Goal: Information Seeking & Learning: Learn about a topic

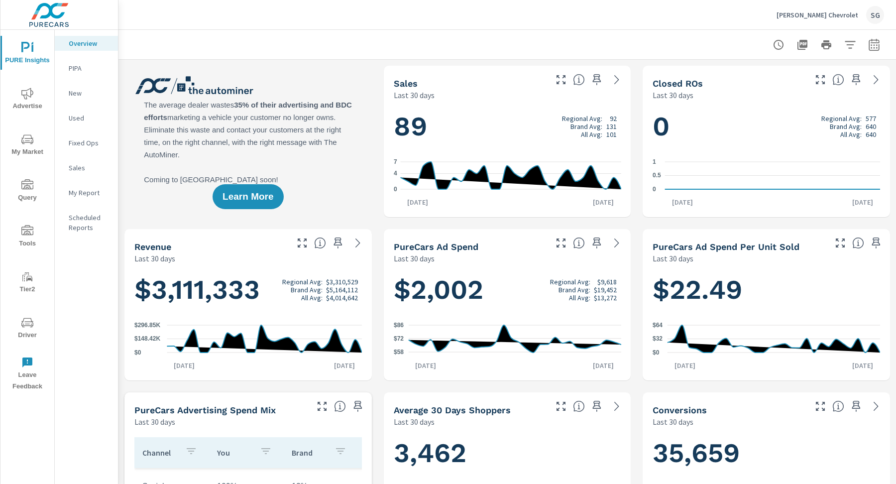
click at [25, 98] on icon "nav menu" at bounding box center [27, 94] width 12 height 12
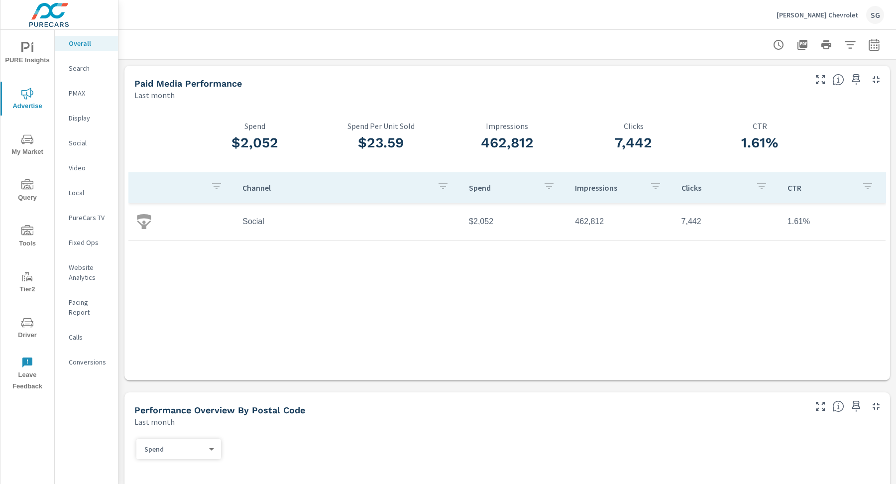
click at [870, 47] on icon "button" at bounding box center [875, 45] width 12 height 12
select select "Last month"
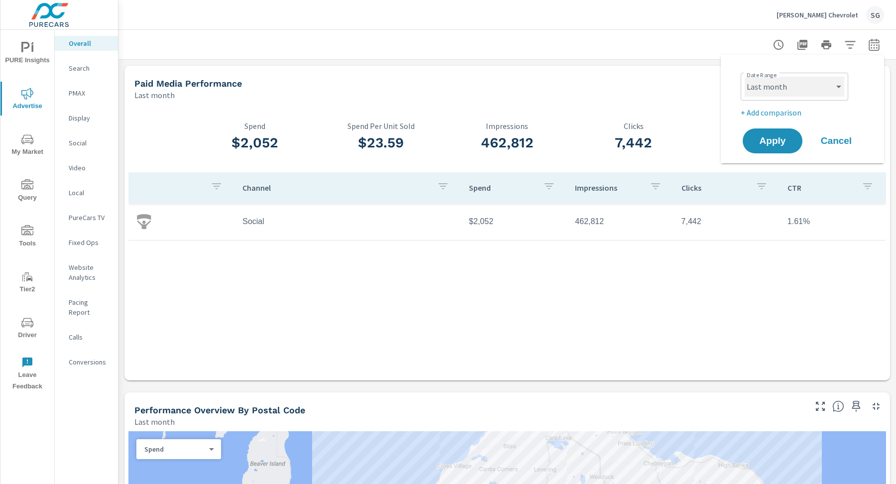
click at [814, 88] on select "Custom Yesterday Last week Last 7 days Last 14 days Last 30 days Last 45 days L…" at bounding box center [795, 87] width 100 height 20
click at [749, 110] on p "+ Add comparison" at bounding box center [804, 113] width 127 height 12
select select "Previous period"
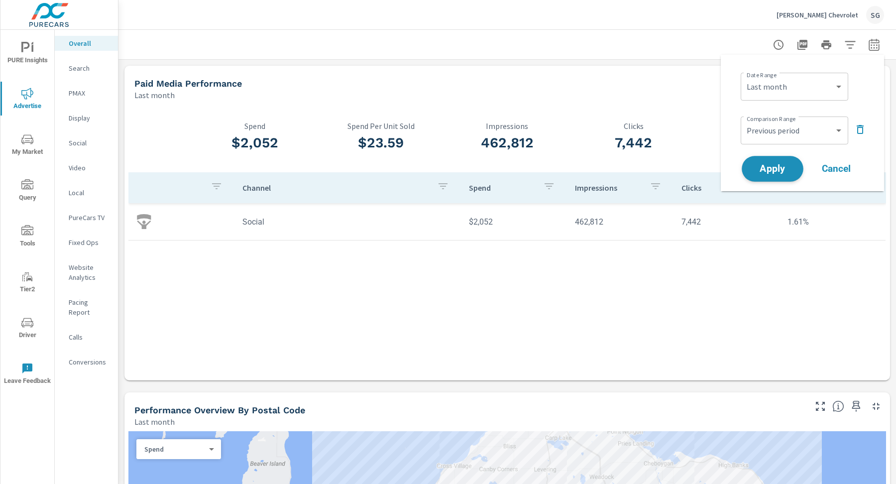
click at [771, 162] on button "Apply" at bounding box center [773, 169] width 62 height 26
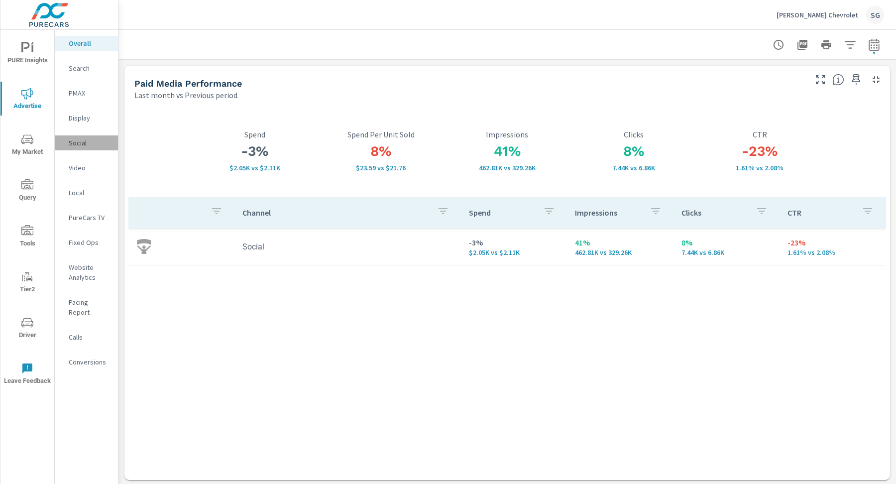
click at [77, 141] on p "Social" at bounding box center [89, 143] width 41 height 10
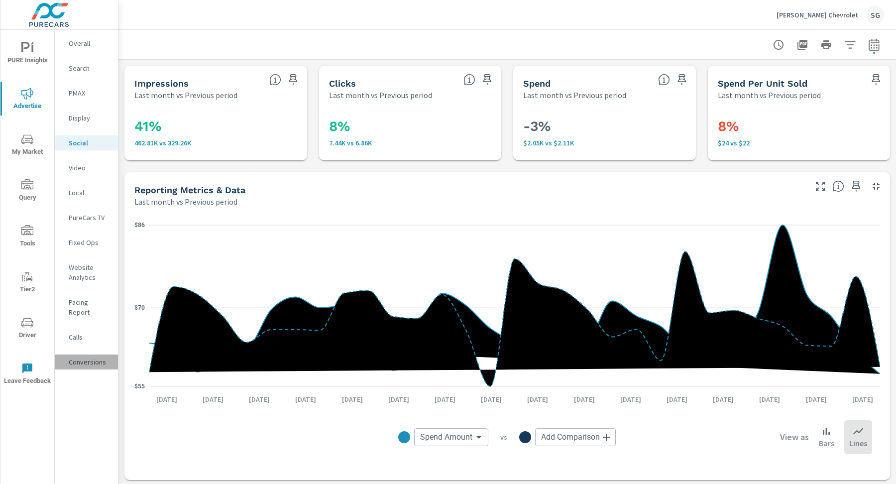
click at [93, 357] on p "Conversions" at bounding box center [89, 362] width 41 height 10
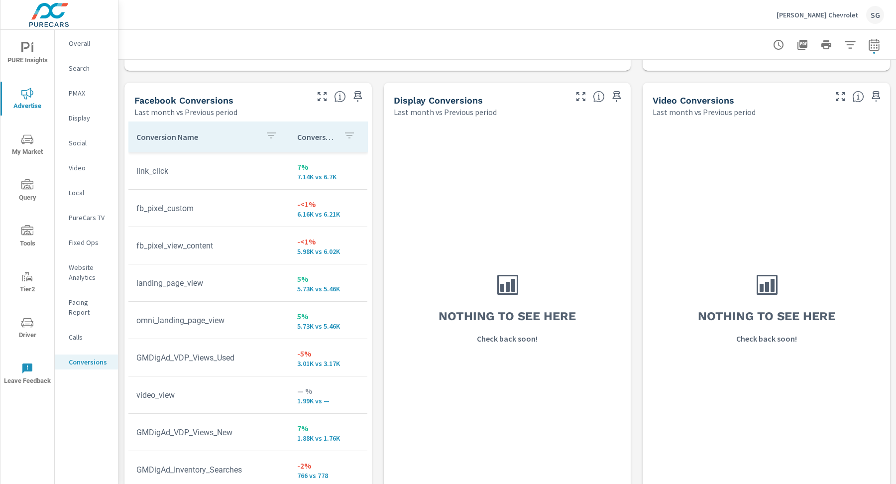
scroll to position [961, 0]
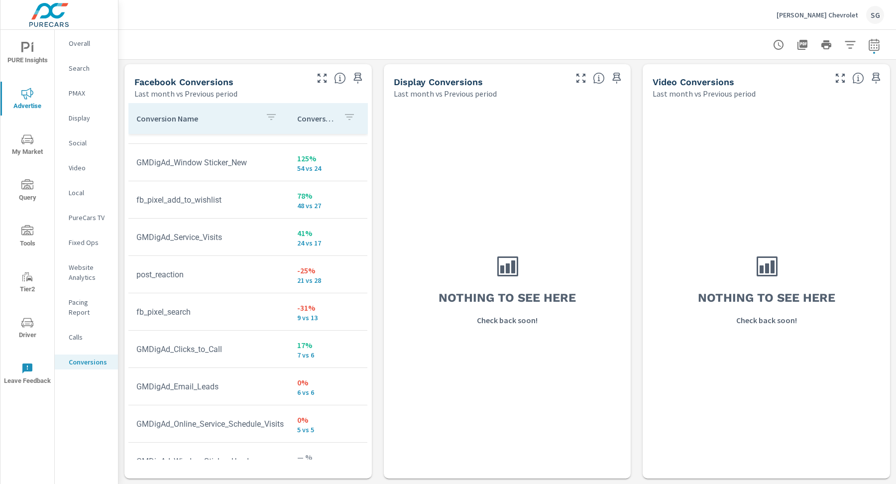
scroll to position [121, 0]
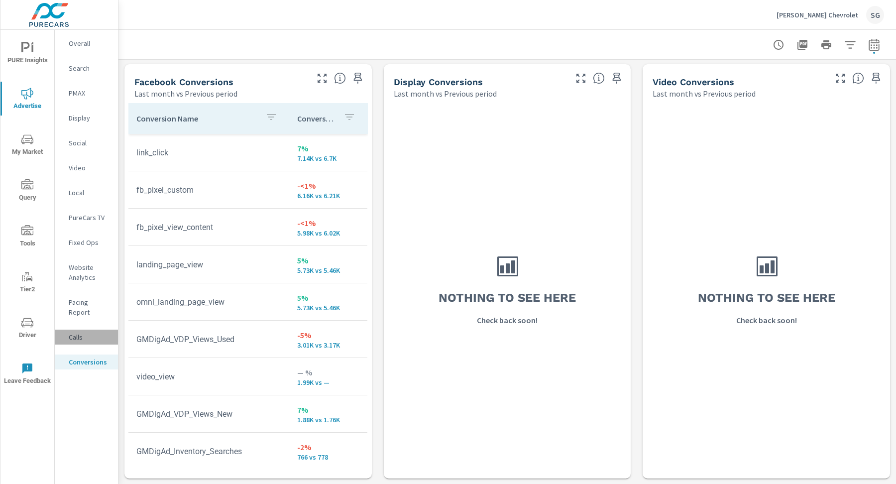
click at [84, 332] on p "Calls" at bounding box center [89, 337] width 41 height 10
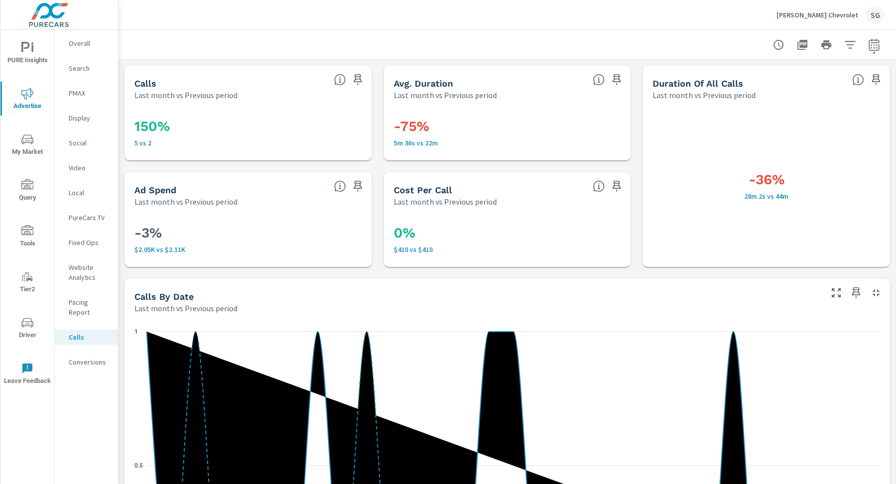
click at [87, 143] on p "Social" at bounding box center [89, 143] width 41 height 10
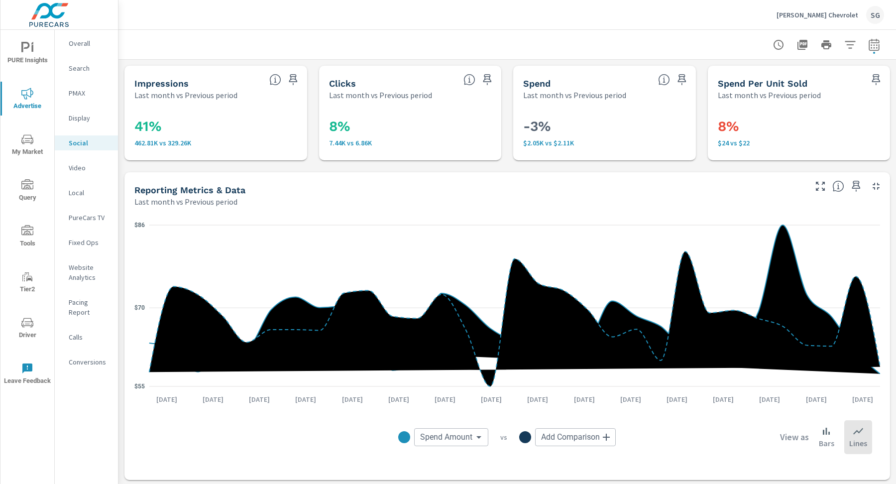
click at [506, 61] on div "Impressions Last month vs Previous period 41% 462.81K vs 329.26K Clicks Last mo…" at bounding box center [508, 486] width 778 height 853
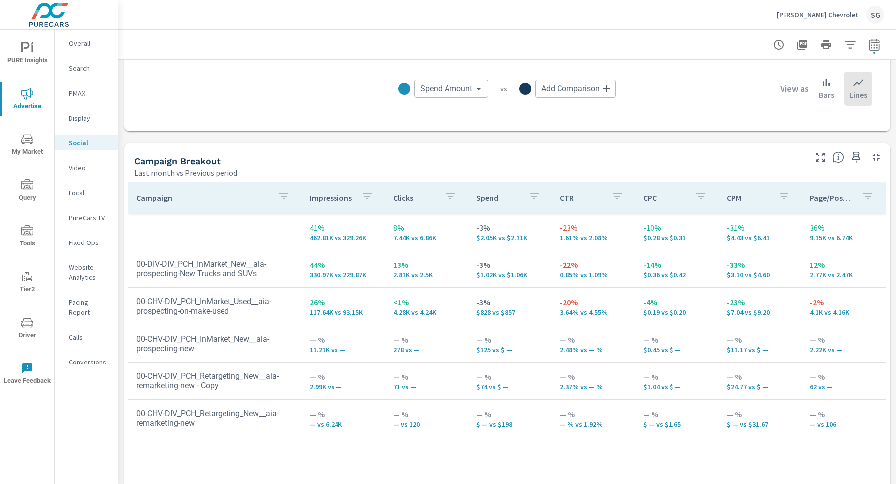
scroll to position [374, 0]
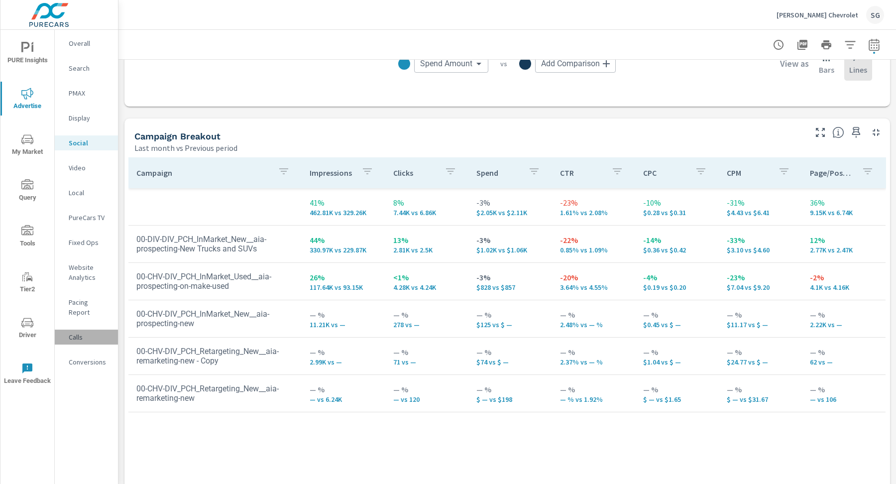
click at [77, 332] on p "Calls" at bounding box center [89, 337] width 41 height 10
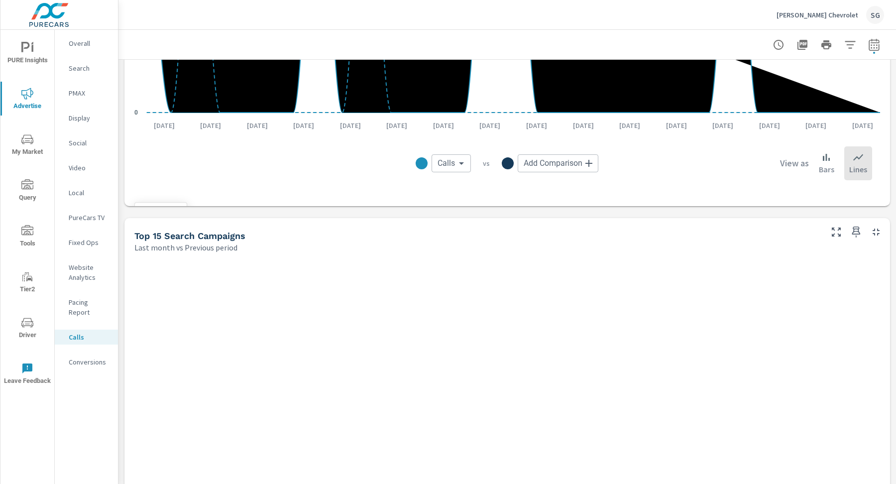
scroll to position [603, 0]
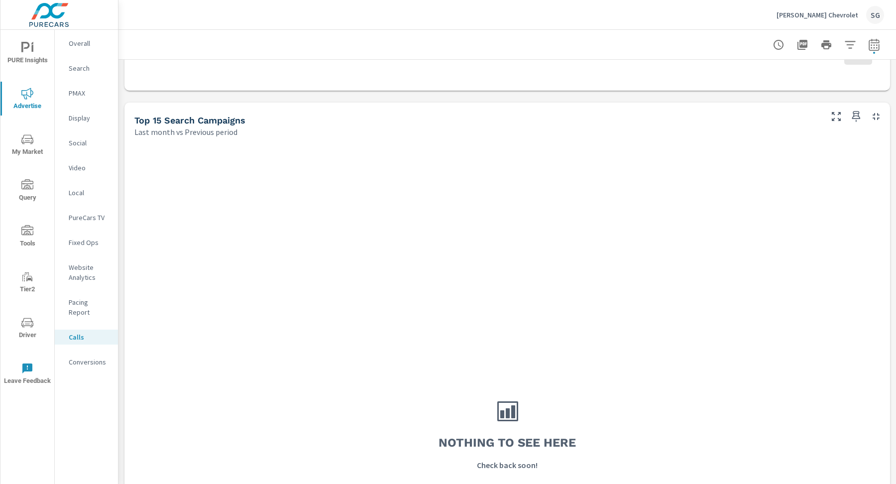
click at [95, 357] on p "Conversions" at bounding box center [89, 362] width 41 height 10
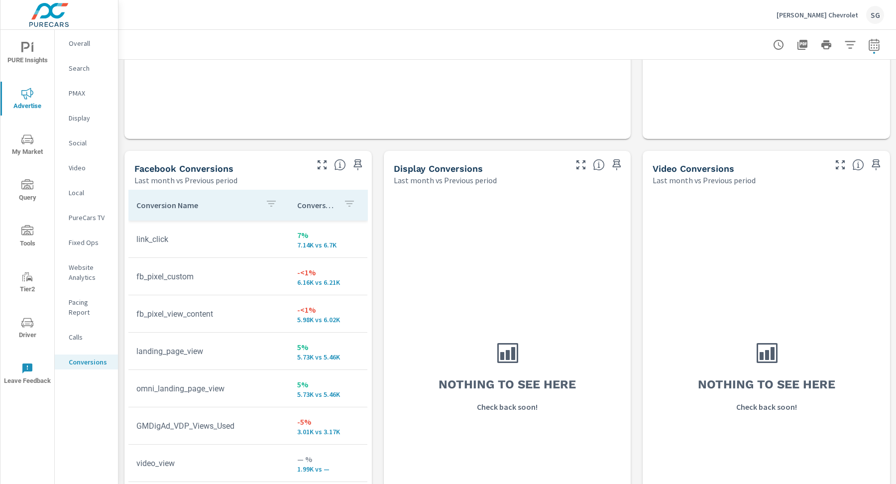
scroll to position [878, 0]
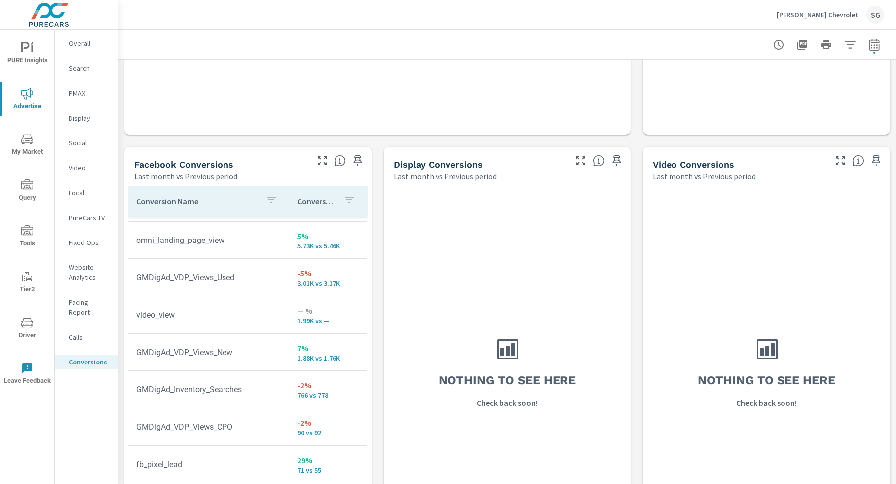
scroll to position [147, 0]
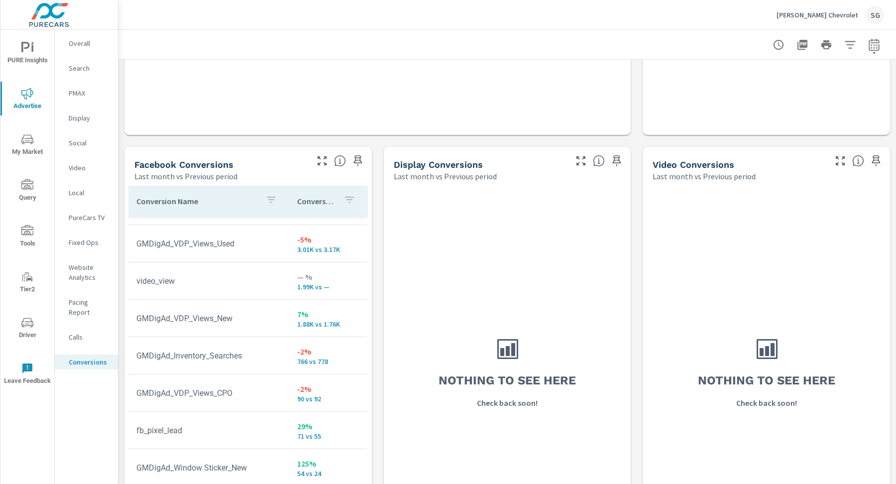
scroll to position [184, 0]
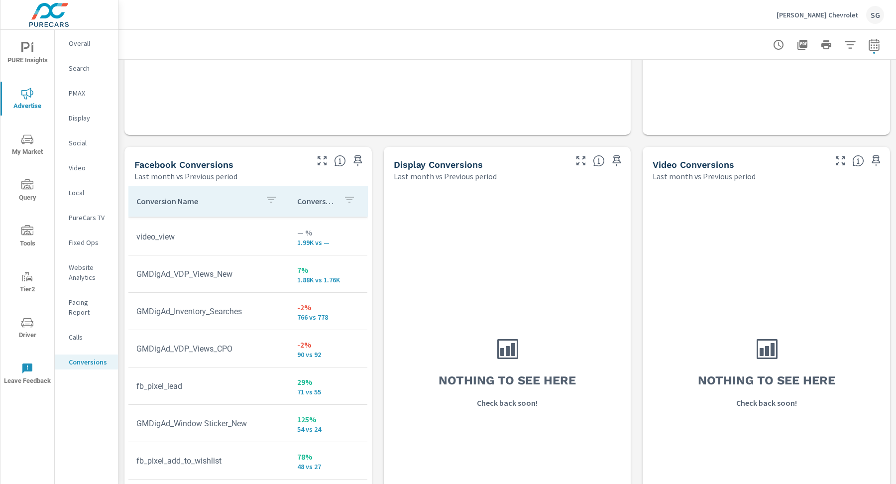
scroll to position [227, 0]
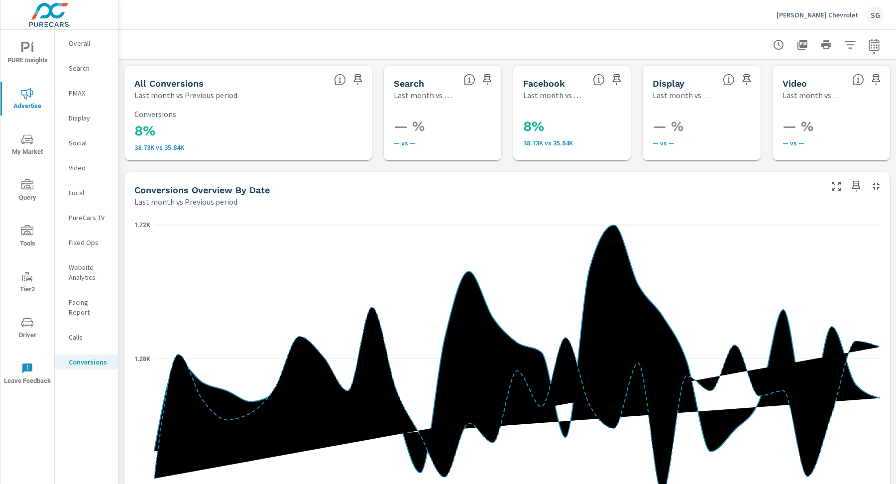
click at [867, 18] on div "SG" at bounding box center [876, 15] width 18 height 18
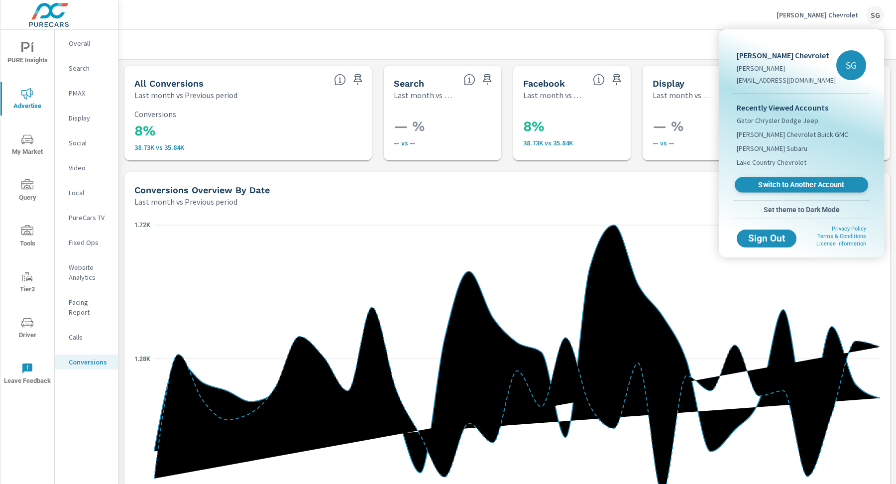
click at [783, 184] on span "Switch to Another Account" at bounding box center [802, 184] width 122 height 9
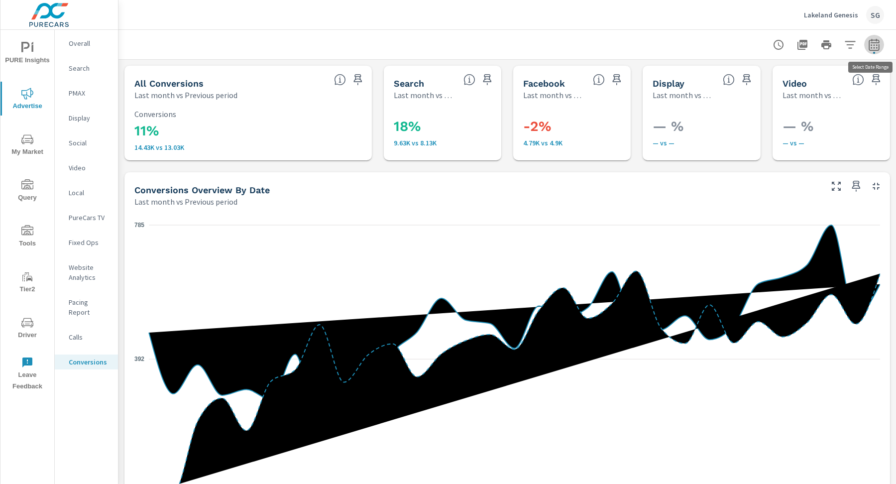
click at [876, 45] on icon "button" at bounding box center [875, 45] width 12 height 12
select select "Last month"
select select "Previous period"
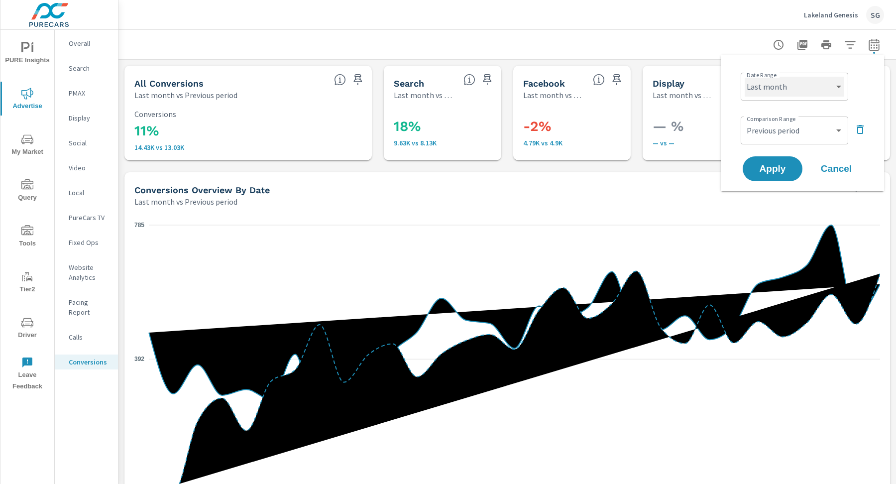
click at [814, 84] on select "Custom [DATE] Last week Last 7 days Last 14 days Last 30 days Last 45 days Last…" at bounding box center [795, 87] width 100 height 20
select select "Last 30 days"
click at [766, 160] on button "Apply" at bounding box center [773, 169] width 62 height 26
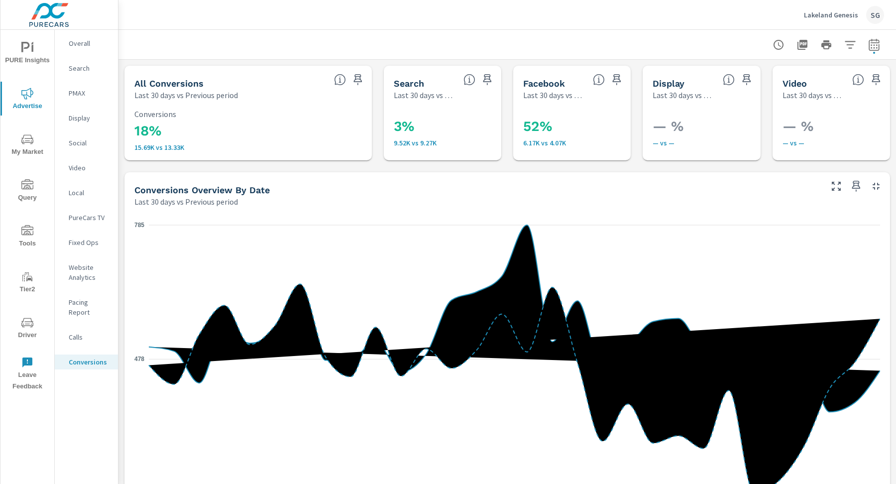
click at [78, 76] on nav "Overall Search PMAX Display Social Video Local PureCars TV Fixed Ops Website An…" at bounding box center [86, 207] width 63 height 354
click at [77, 67] on p "Search" at bounding box center [89, 68] width 41 height 10
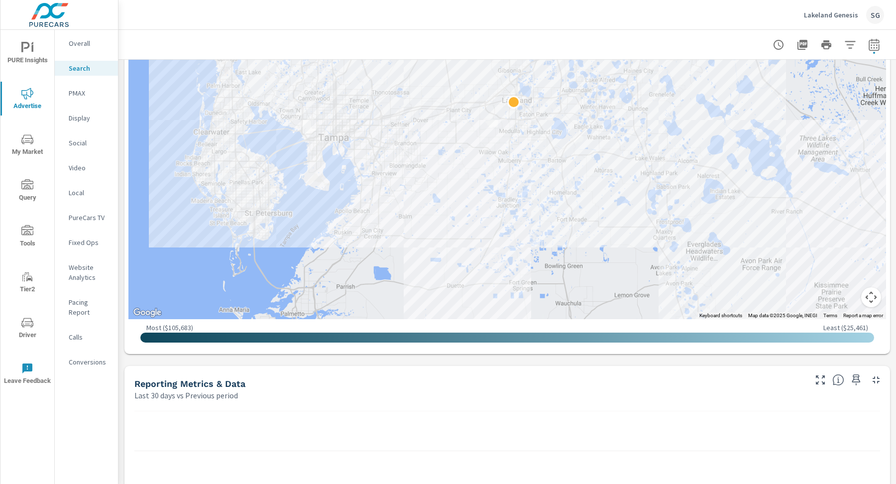
scroll to position [453, 0]
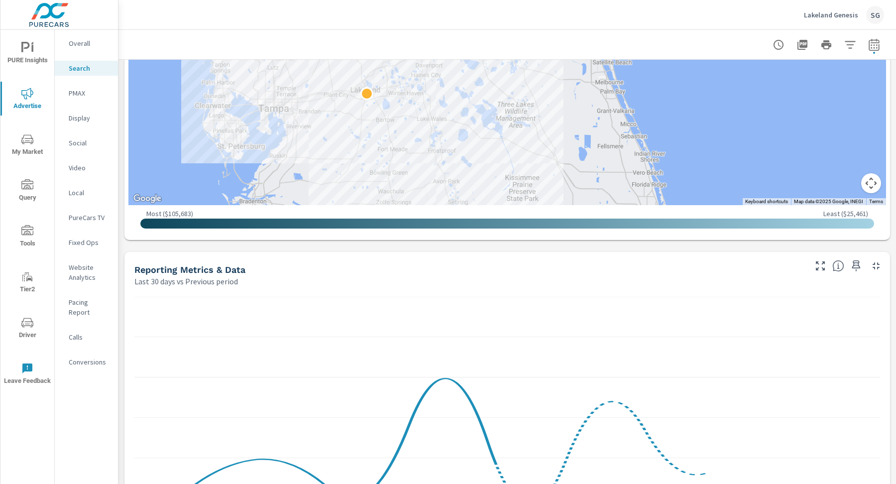
drag, startPoint x: 258, startPoint y: 290, endPoint x: 246, endPoint y: 325, distance: 36.7
click at [246, 325] on div at bounding box center [508, 423] width 766 height 273
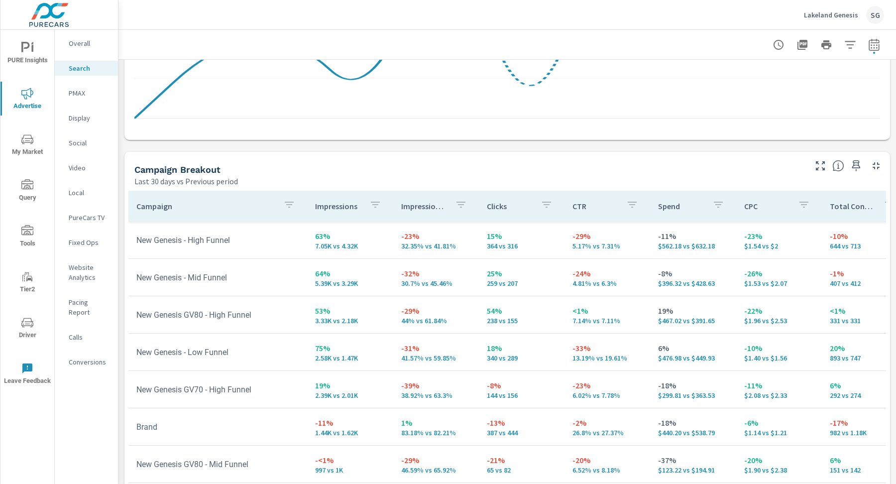
scroll to position [961, 0]
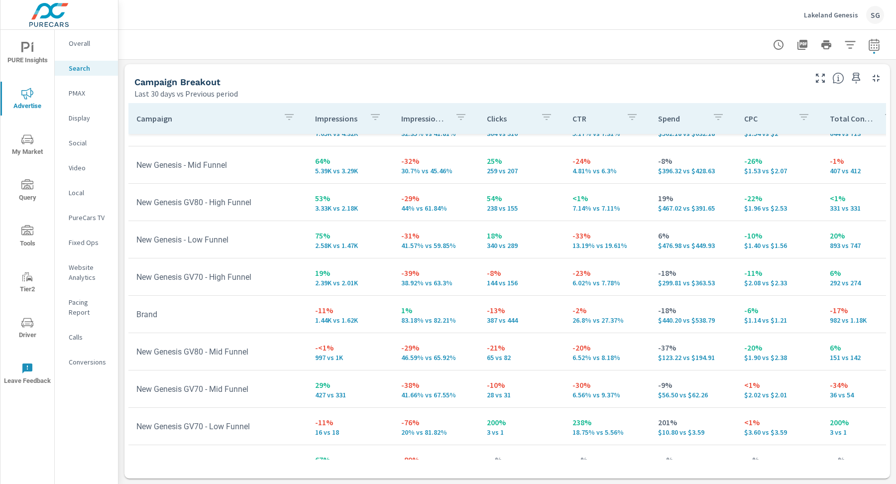
scroll to position [85, 0]
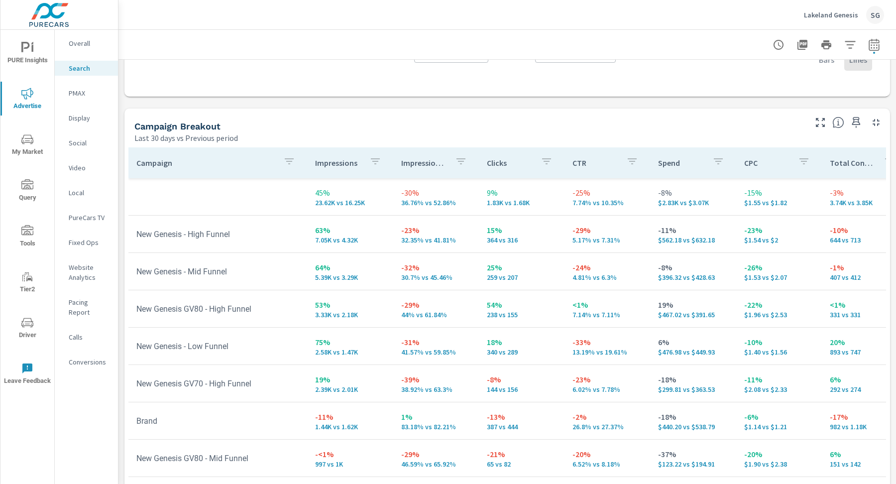
scroll to position [961, 0]
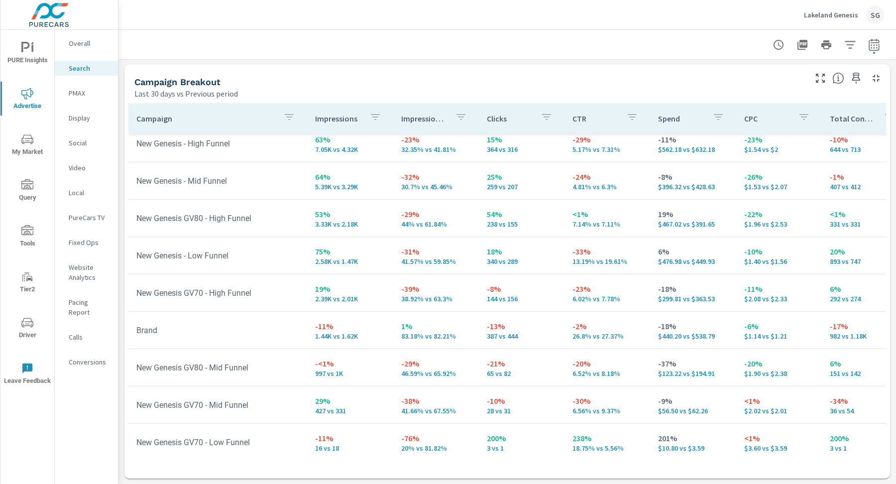
scroll to position [85, 0]
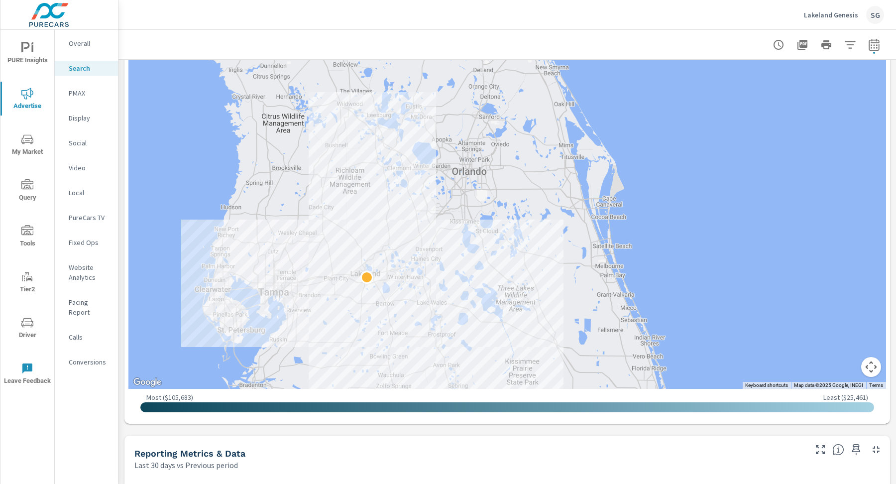
scroll to position [268, 0]
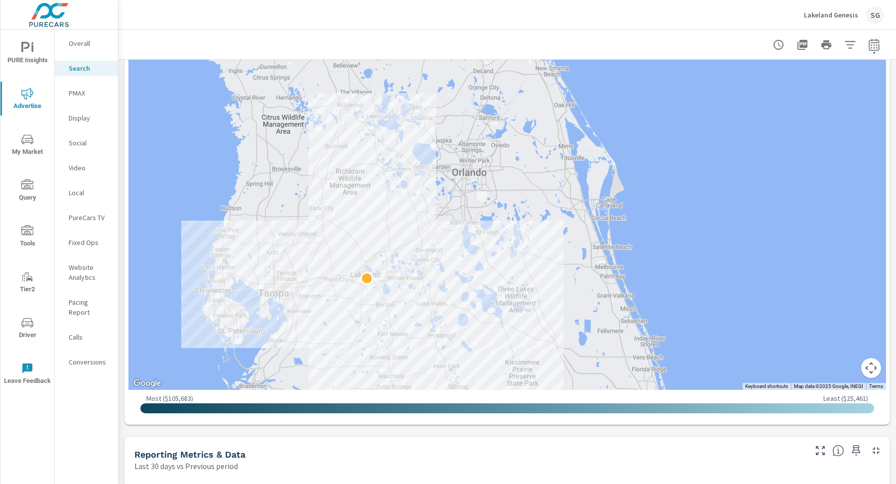
click at [121, 218] on div "Impressions Last 30 days vs Previous period 45% 23.62K vs 16.25K Clicks Last 30…" at bounding box center [508, 483] width 778 height 1385
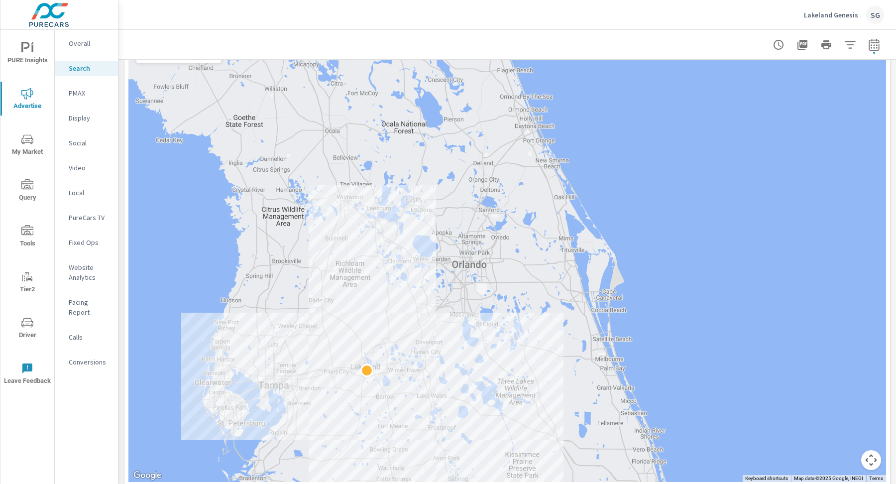
scroll to position [143, 0]
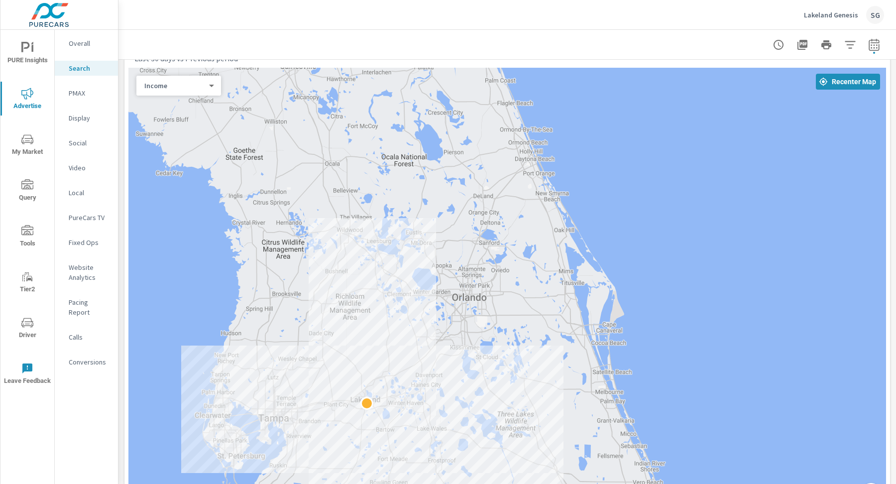
click at [194, 90] on body "PURE Insights Advertise My Market Query Tools Tier2 Driver Leave Feedback Overa…" at bounding box center [448, 242] width 896 height 484
click at [181, 58] on li "Spend" at bounding box center [174, 54] width 77 height 16
click at [173, 82] on body "PURE Insights Advertise My Market Query Tools Tier2 Driver Leave Feedback Overa…" at bounding box center [448, 242] width 896 height 484
click at [173, 67] on li "Clicks" at bounding box center [174, 70] width 77 height 16
click at [171, 87] on body "PURE Insights Advertise My Market Query Tools Tier2 Driver Leave Feedback Overa…" at bounding box center [448, 242] width 896 height 484
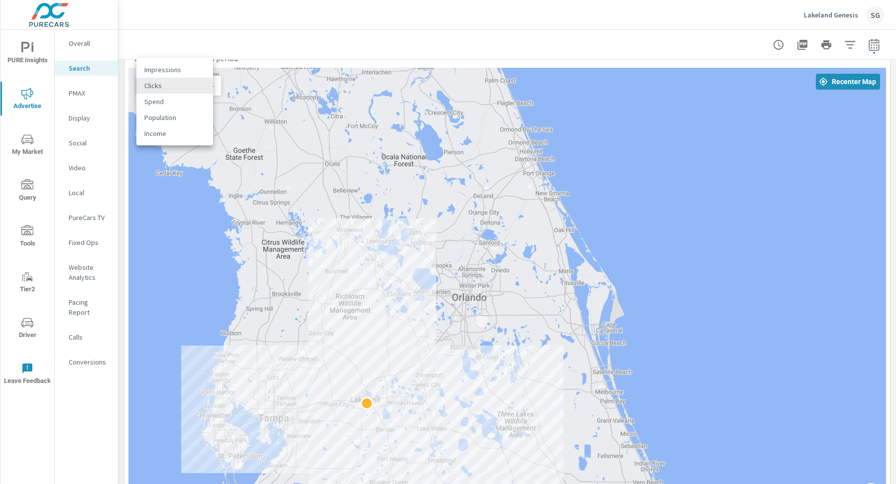
click at [174, 75] on li "Impressions" at bounding box center [174, 70] width 77 height 16
click at [201, 101] on div at bounding box center [507, 291] width 758 height 447
click at [200, 92] on div "Impressions 0 ​" at bounding box center [178, 86] width 85 height 20
click at [209, 87] on body "PURE Insights Advertise My Market Query Tools Tier2 Driver Leave Feedback Overa…" at bounding box center [448, 242] width 896 height 484
click at [171, 145] on li "Income" at bounding box center [174, 149] width 77 height 16
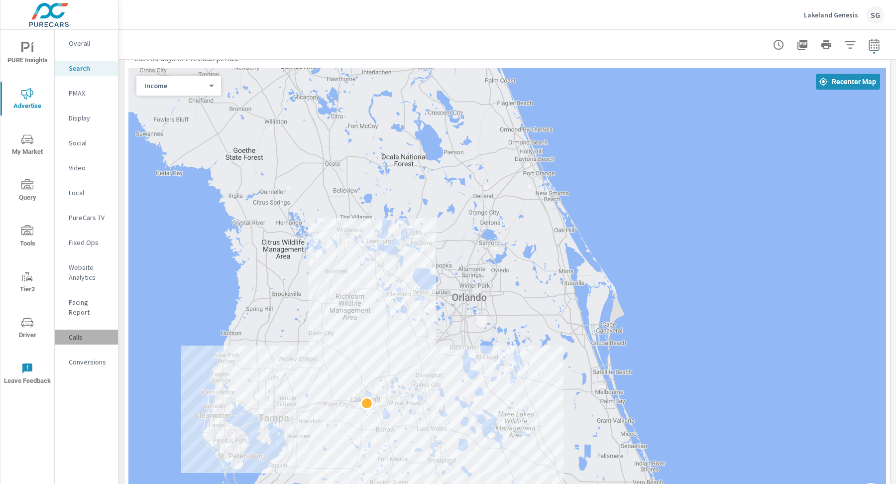
click at [117, 333] on div "Calls" at bounding box center [86, 337] width 63 height 15
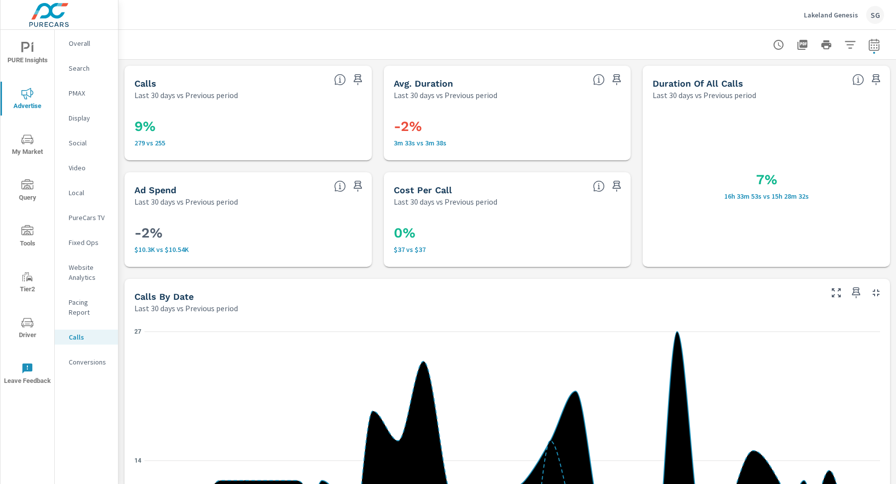
click at [82, 48] on div "Overall" at bounding box center [86, 43] width 63 height 15
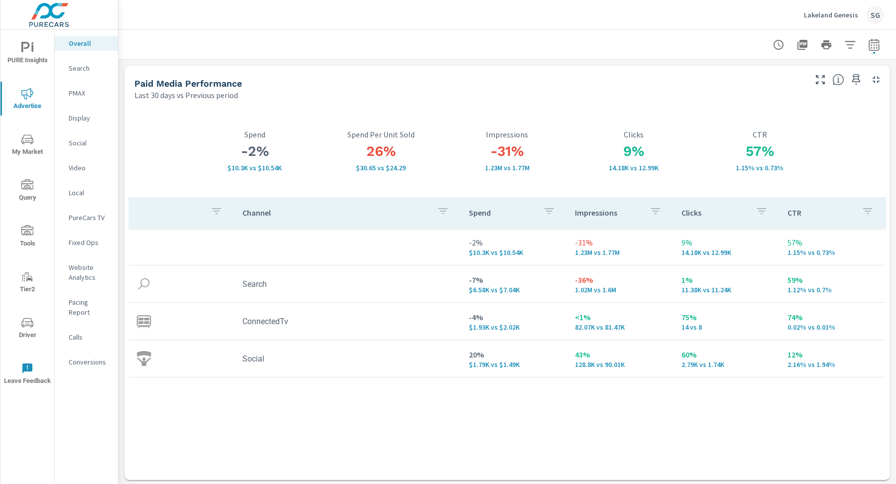
click at [79, 92] on p "PMAX" at bounding box center [89, 93] width 41 height 10
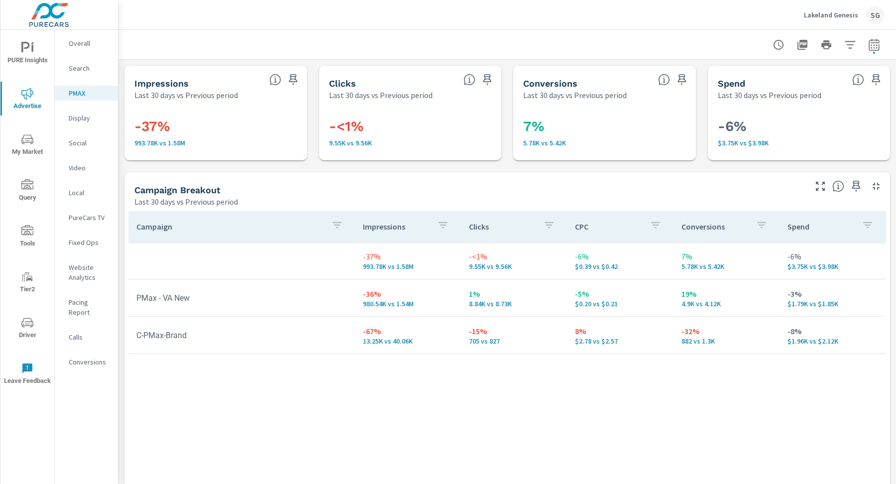
click at [93, 72] on p "Search" at bounding box center [89, 68] width 41 height 10
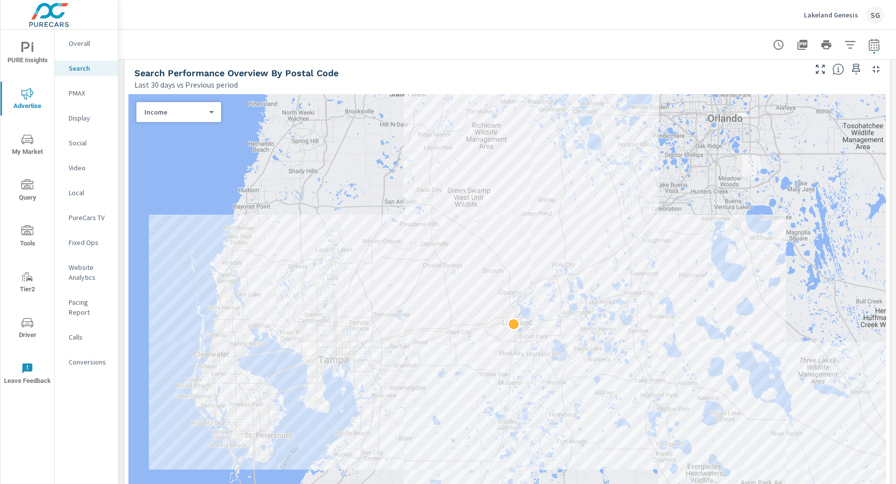
scroll to position [120, 0]
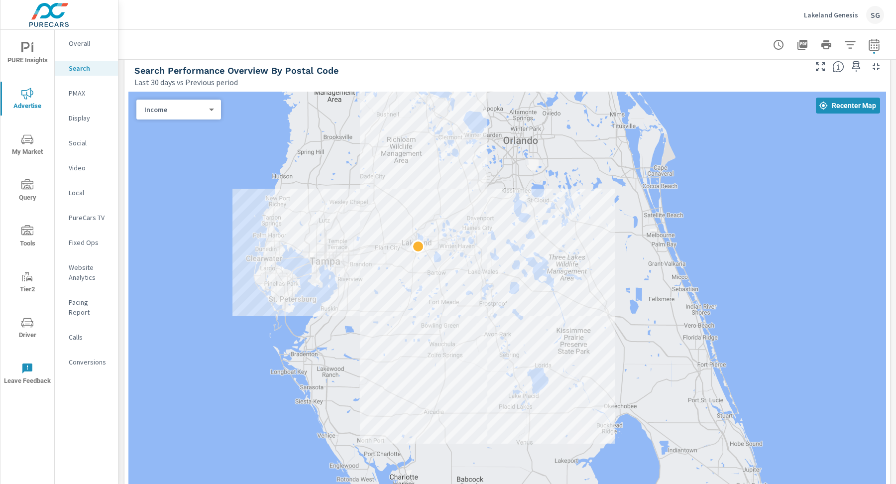
click at [325, 78] on div "Last 30 days vs Previous period" at bounding box center [469, 82] width 670 height 12
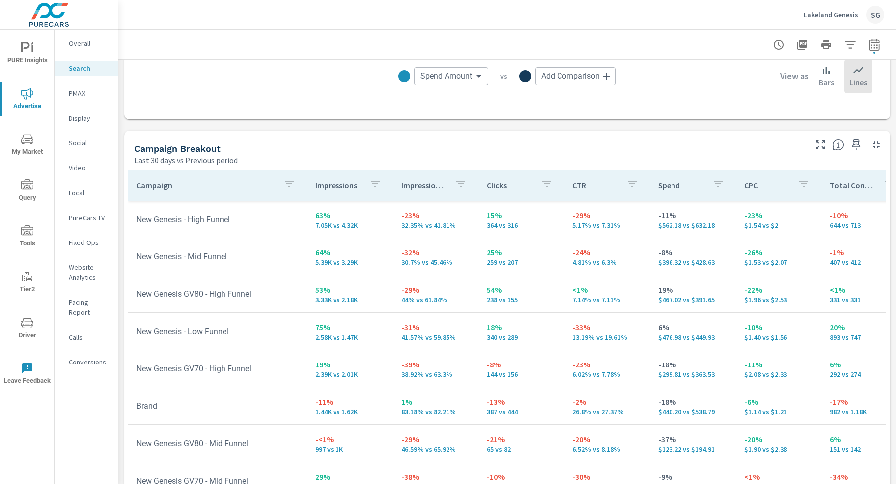
scroll to position [961, 0]
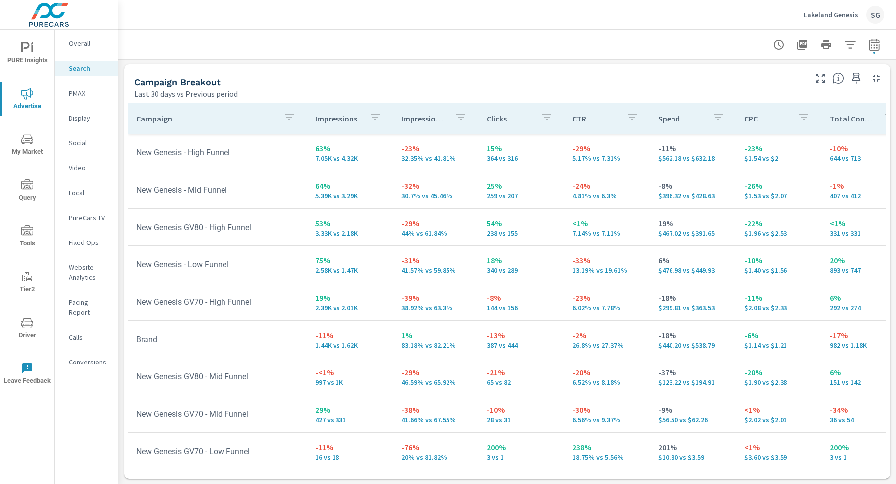
click at [77, 96] on p "PMAX" at bounding box center [89, 93] width 41 height 10
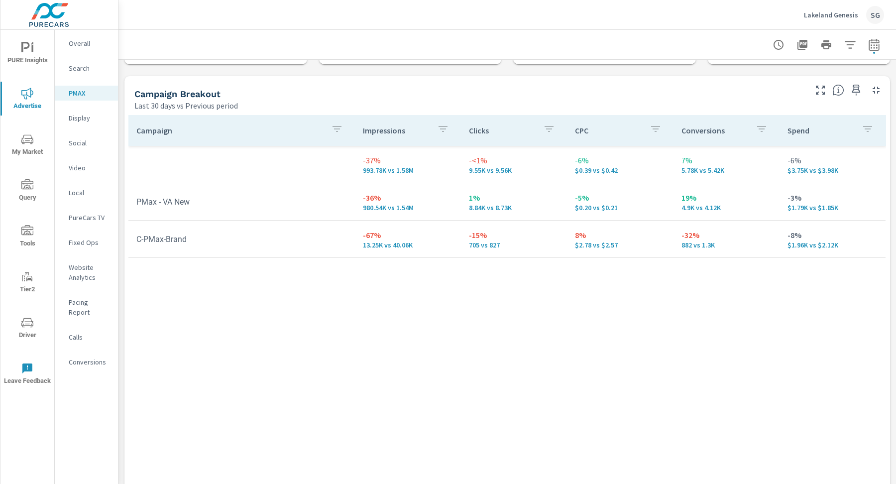
scroll to position [108, 0]
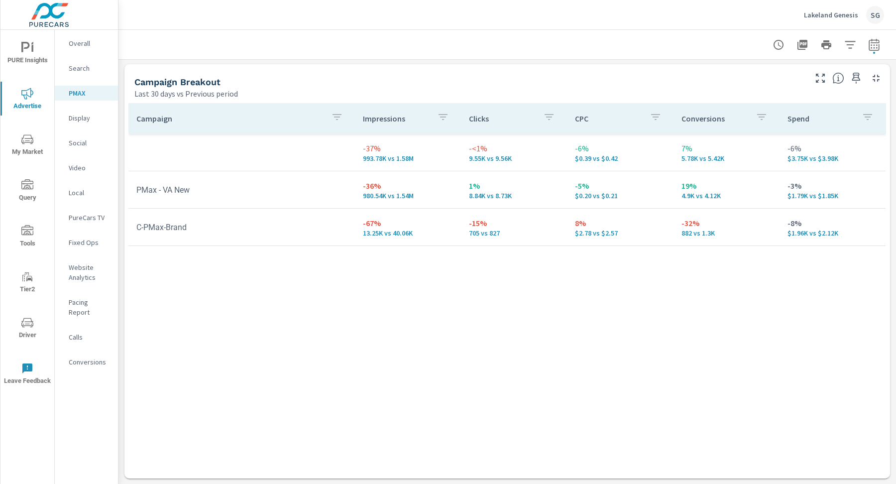
click at [69, 138] on p "Social" at bounding box center [89, 143] width 41 height 10
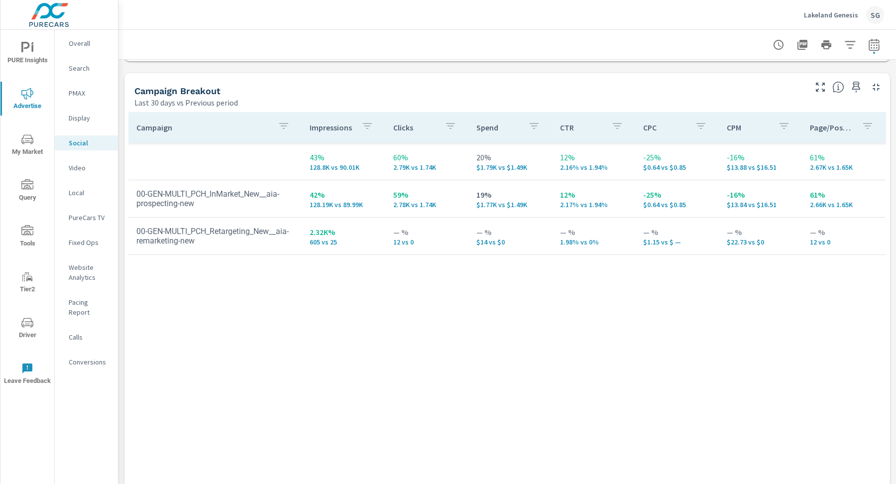
scroll to position [428, 0]
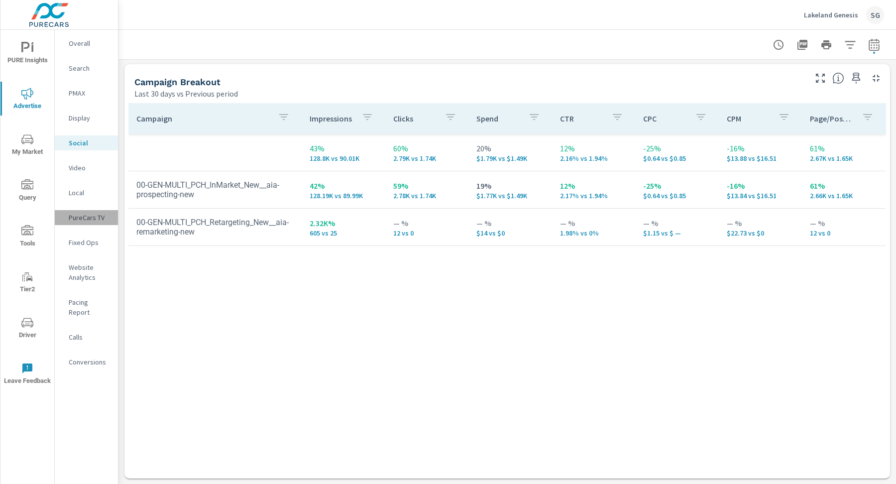
click at [77, 215] on p "PureCars TV" at bounding box center [89, 218] width 41 height 10
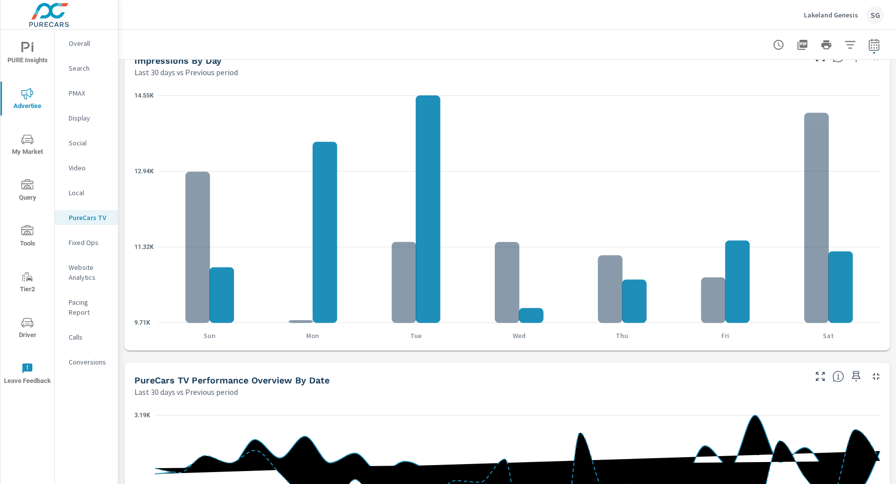
scroll to position [334, 0]
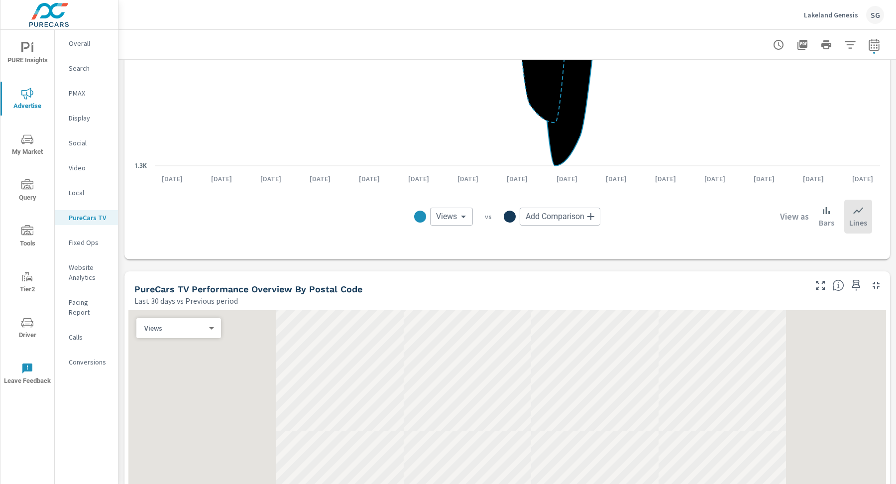
scroll to position [868, 0]
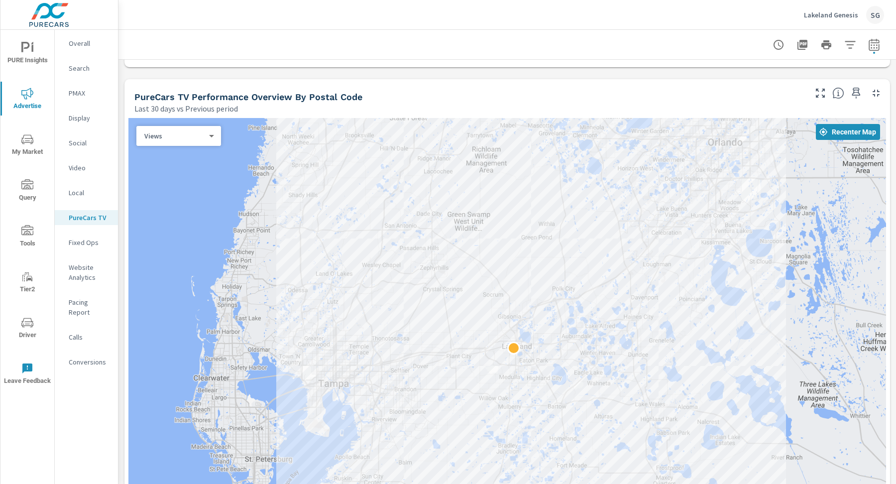
scroll to position [1057, 0]
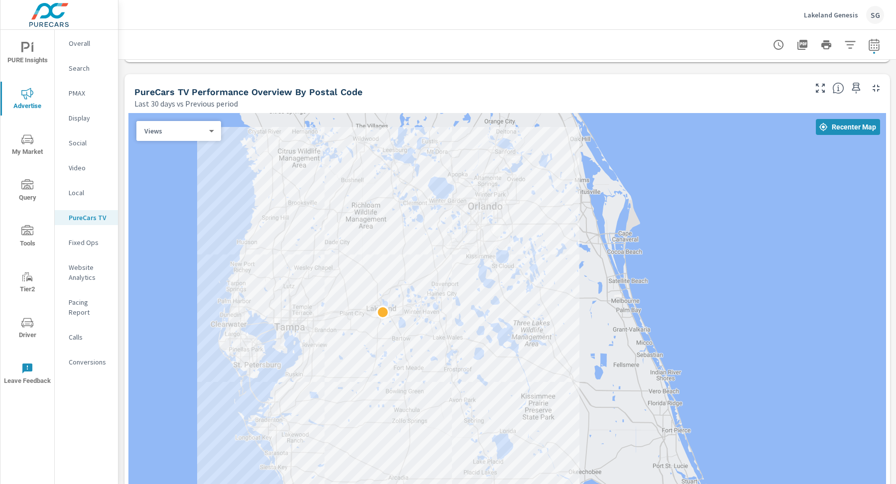
click at [123, 256] on div "Impressions Last 30 days vs Previous period 82.07K +596 (<1%) vs. Previous peri…" at bounding box center [508, 122] width 778 height 2238
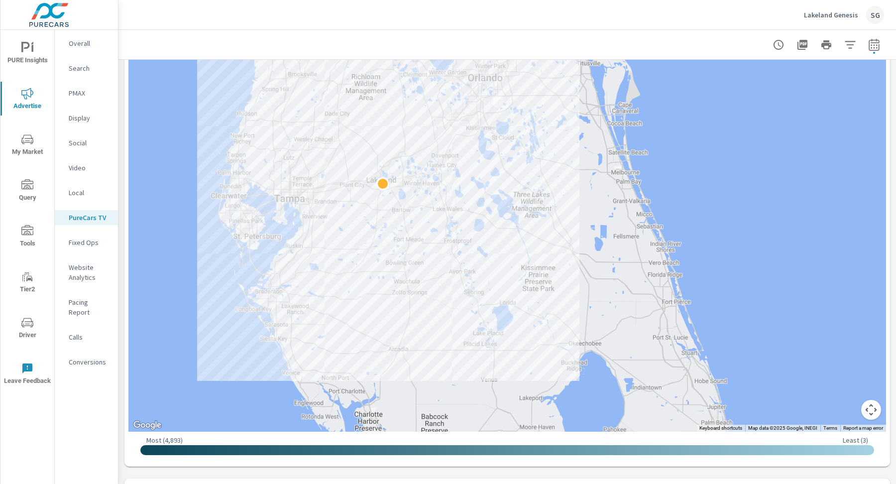
scroll to position [1189, 0]
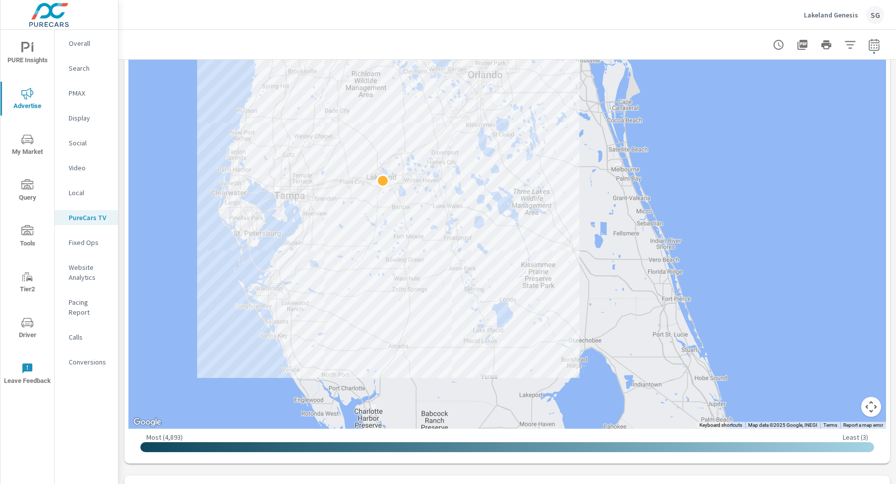
click at [117, 392] on div "Overall Search PMAX Display Social Video Local PureCars TV Fixed Ops Website An…" at bounding box center [86, 257] width 63 height 454
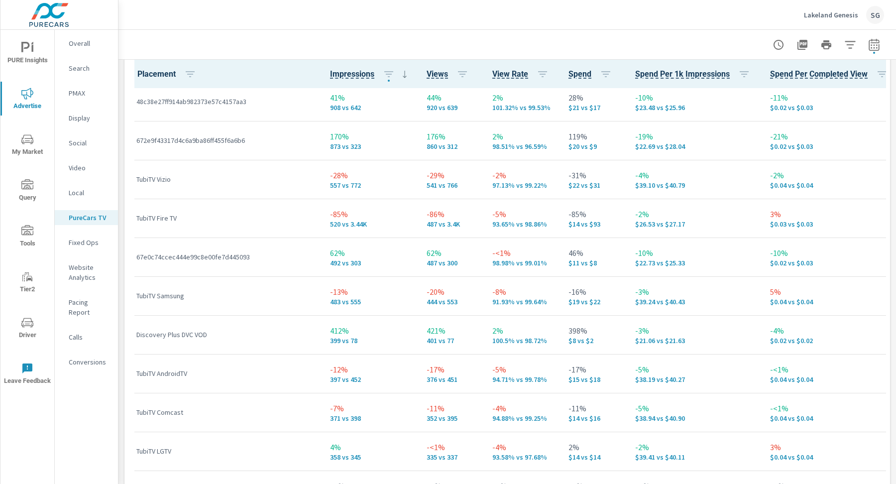
scroll to position [474, 0]
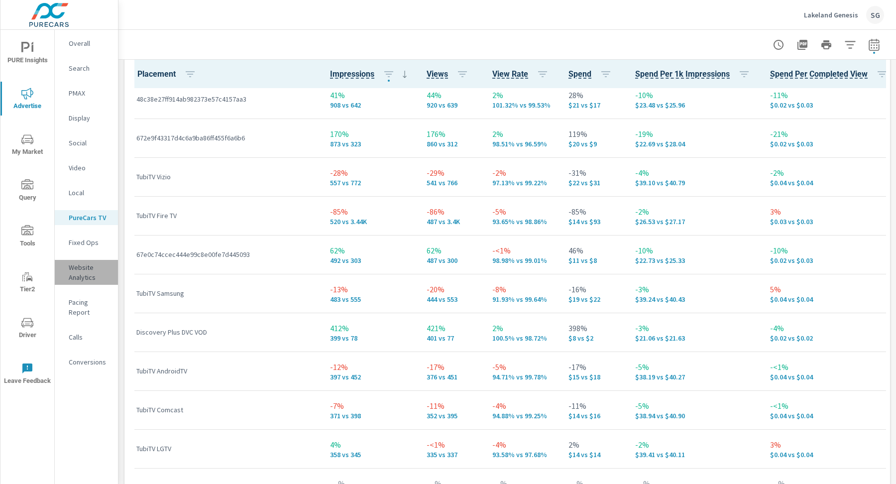
click at [74, 276] on p "Website Analytics" at bounding box center [89, 272] width 41 height 20
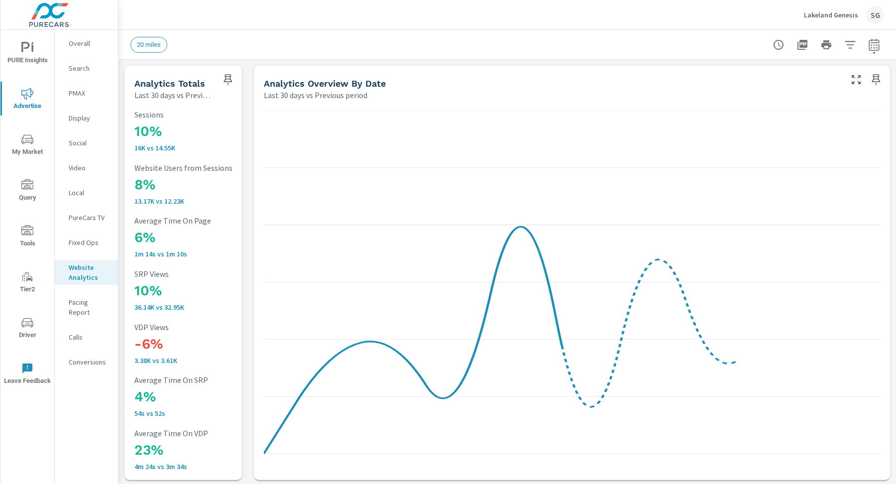
click at [72, 332] on p "Calls" at bounding box center [89, 337] width 41 height 10
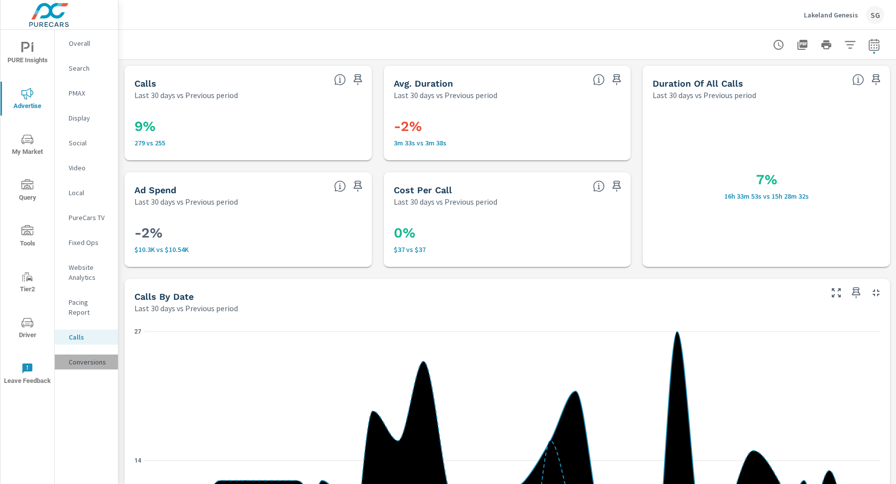
click at [77, 357] on p "Conversions" at bounding box center [89, 362] width 41 height 10
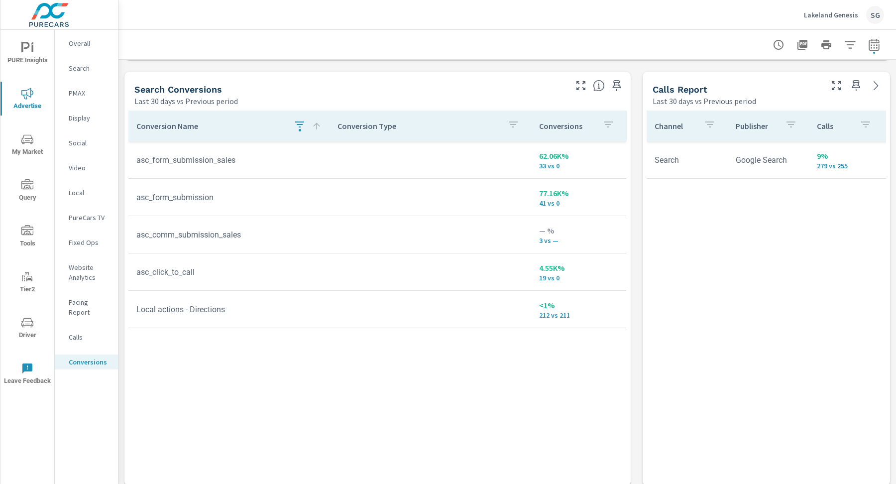
scroll to position [520, 0]
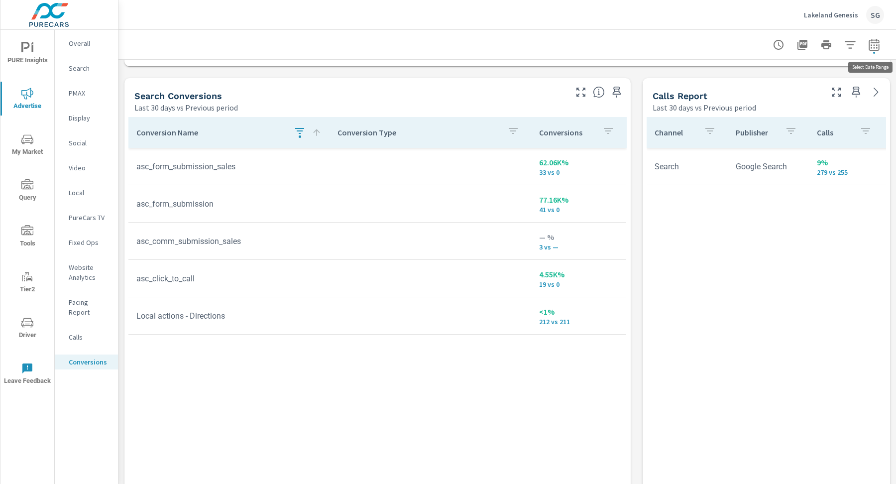
click at [876, 39] on icon "button" at bounding box center [874, 44] width 10 height 12
select select "Last 30 days"
select select "Previous period"
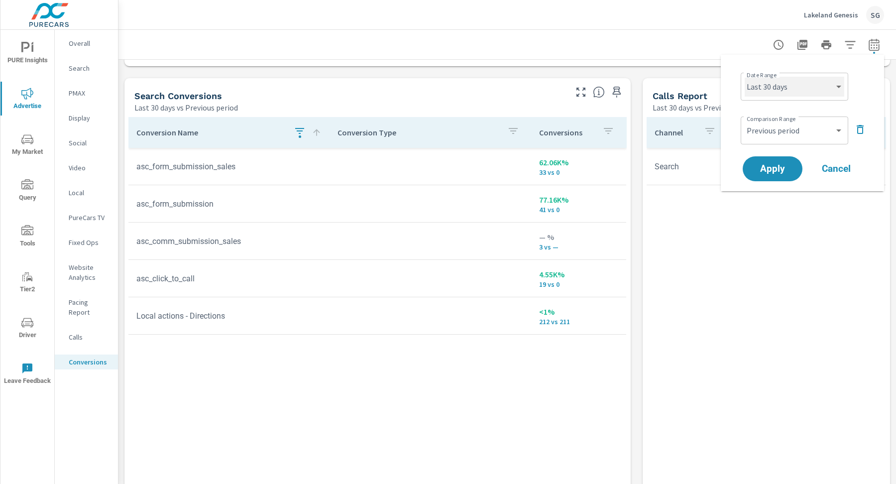
click at [825, 80] on select "Custom Yesterday Last week Last 7 days Last 14 days Last 30 days Last 45 days L…" at bounding box center [795, 87] width 100 height 20
select select "Month to date"
click at [776, 165] on span "Apply" at bounding box center [772, 168] width 41 height 9
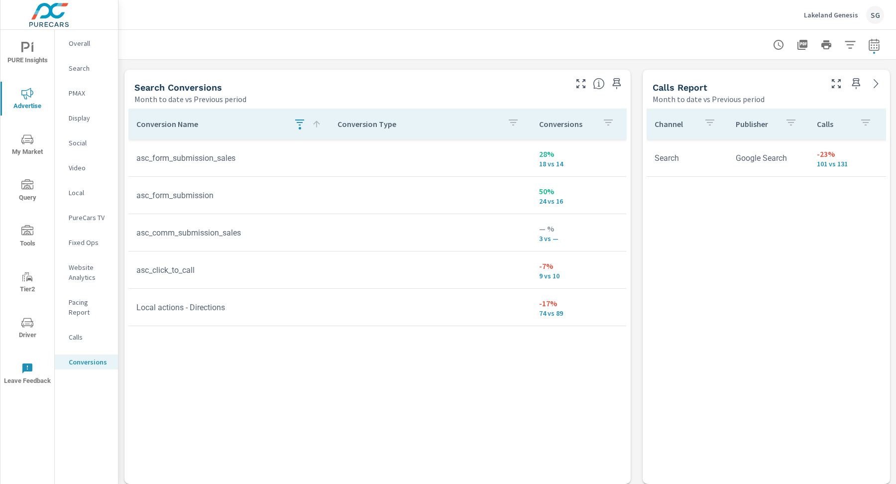
scroll to position [534, 0]
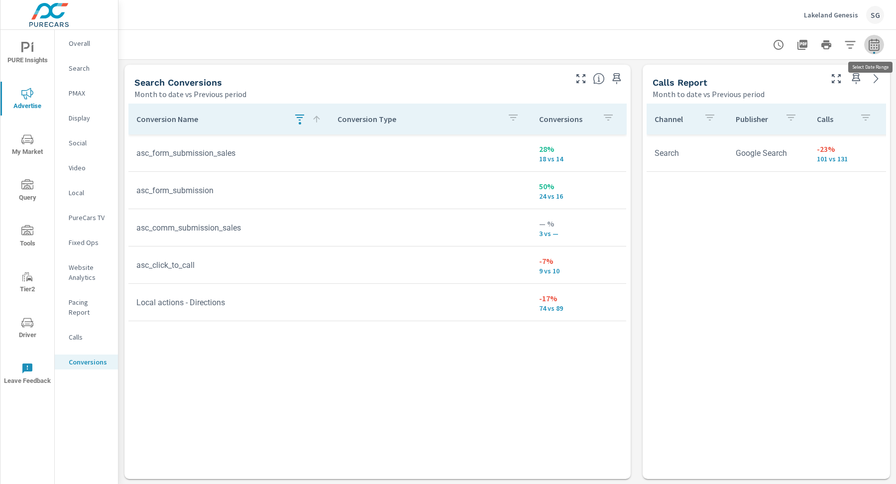
click at [874, 48] on icon "button" at bounding box center [875, 45] width 12 height 12
select select "Month to date"
select select "Previous period"
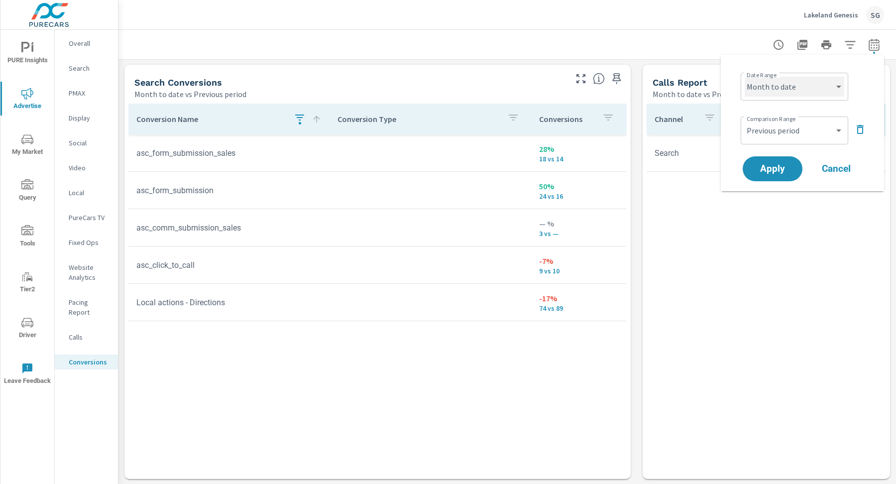
click at [832, 83] on select "Custom Yesterday Last week Last 7 days Last 14 days Last 30 days Last 45 days L…" at bounding box center [795, 87] width 100 height 20
select select "Last 30 days"
click at [768, 167] on span "Apply" at bounding box center [772, 168] width 41 height 9
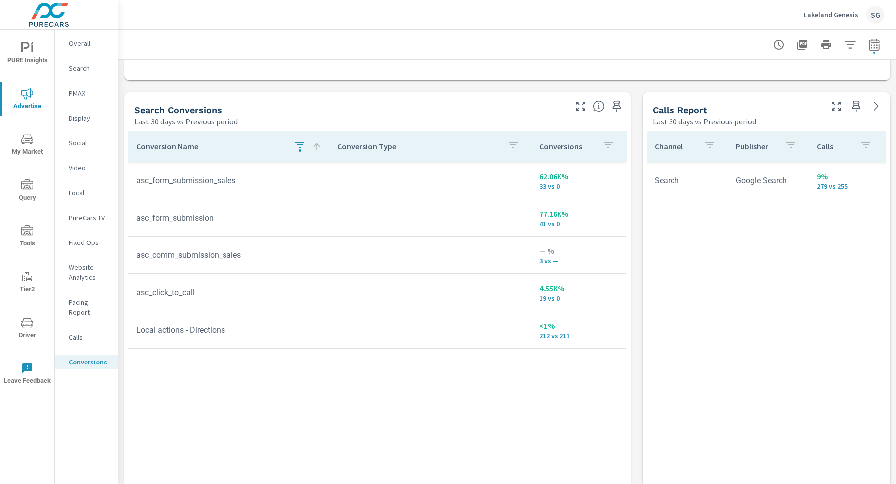
scroll to position [501, 0]
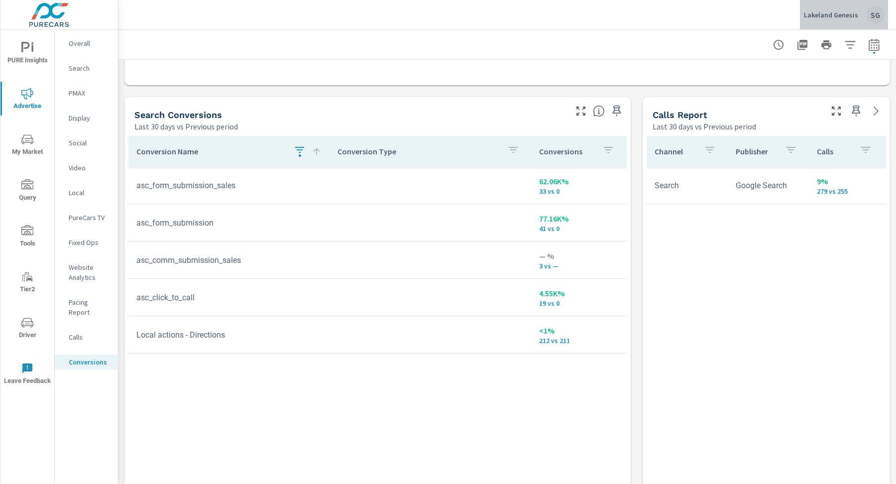
click at [878, 17] on div "SG" at bounding box center [876, 15] width 18 height 18
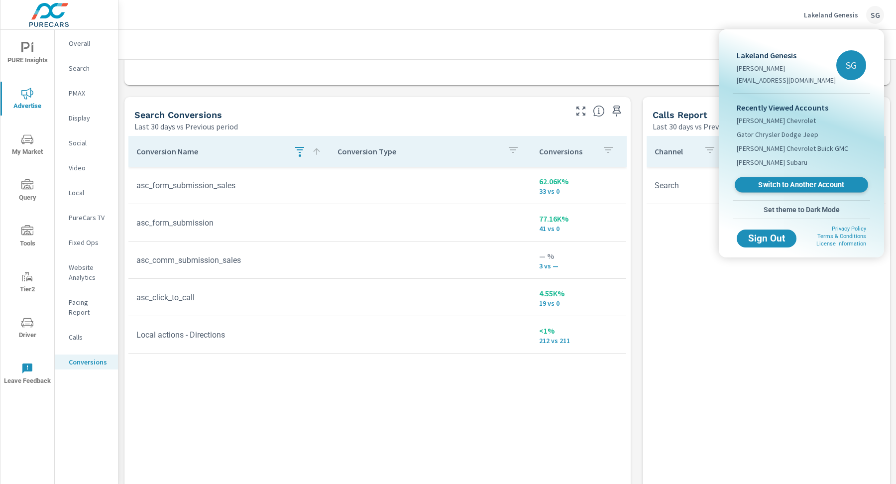
click at [790, 187] on span "Switch to Another Account" at bounding box center [802, 184] width 122 height 9
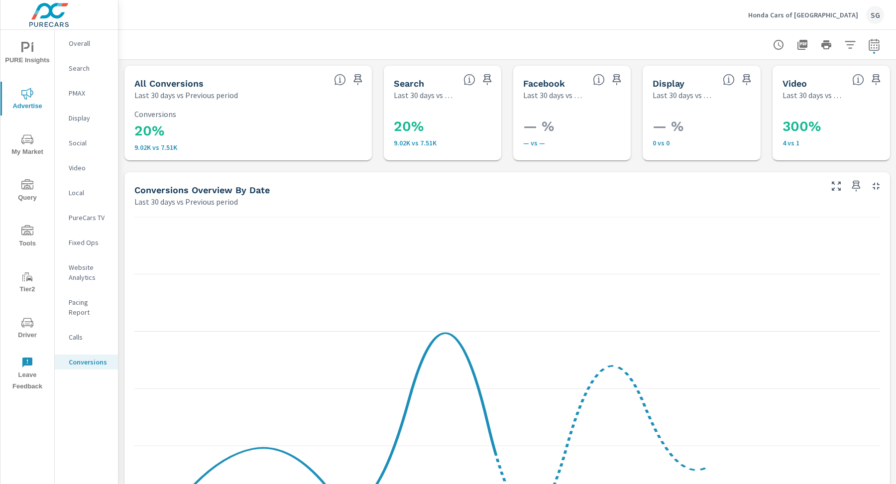
scroll to position [383, 0]
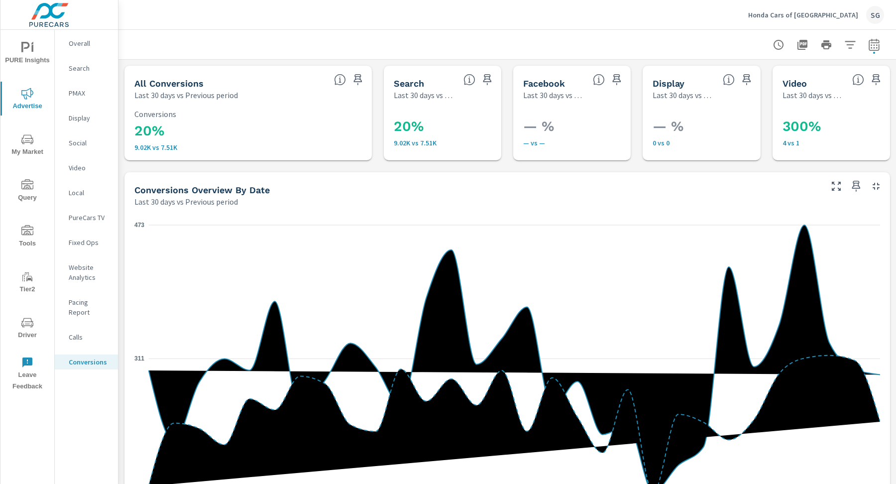
click at [83, 66] on p "Search" at bounding box center [89, 68] width 41 height 10
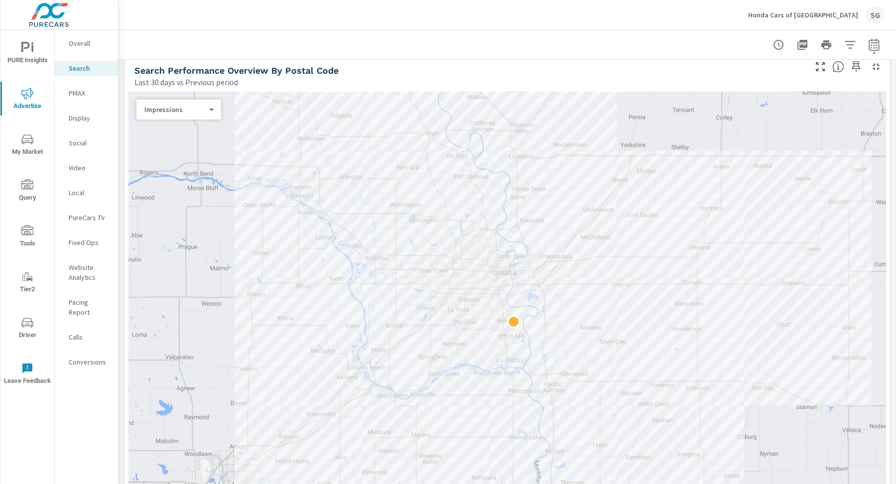
scroll to position [121, 0]
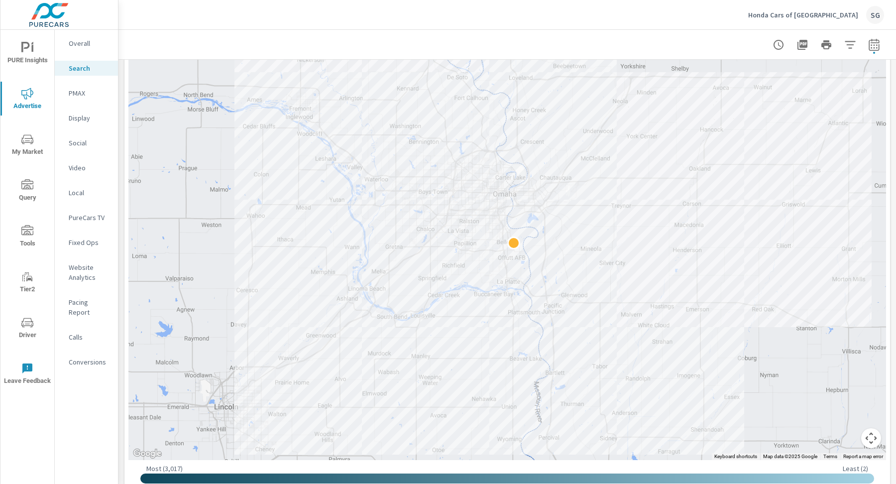
scroll to position [196, 0]
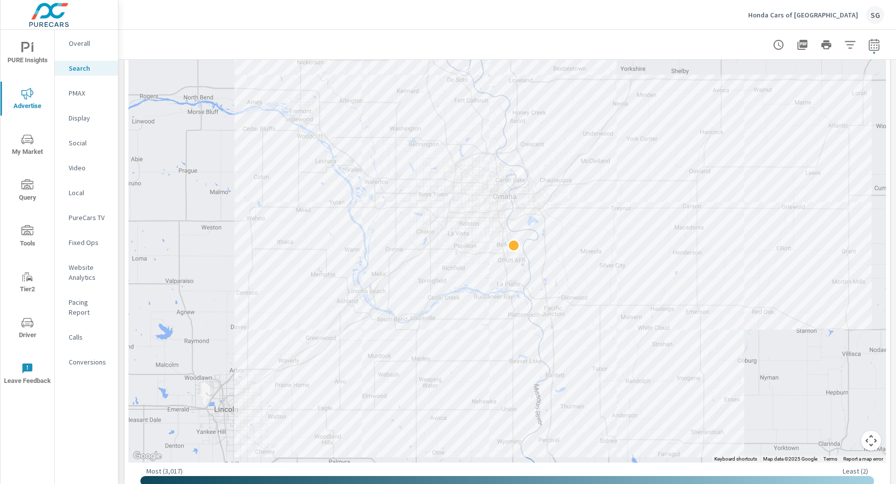
click at [28, 133] on icon "nav menu" at bounding box center [27, 139] width 12 height 12
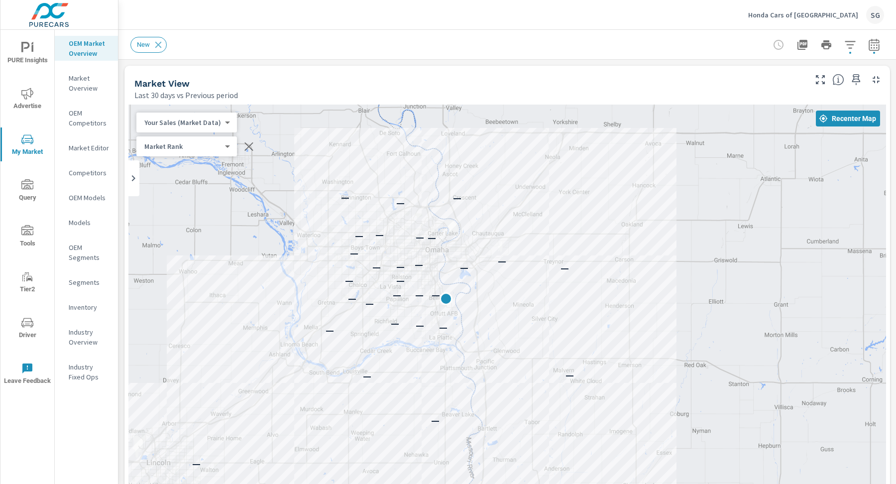
drag, startPoint x: 318, startPoint y: 236, endPoint x: 249, endPoint y: 146, distance: 113.0
click at [249, 146] on div "← Move left → Move right ↑ Move up ↓ Move down + Zoom in - Zoom out Home Jump l…" at bounding box center [507, 397] width 758 height 585
click at [93, 121] on p "OEM Competitors" at bounding box center [89, 118] width 41 height 20
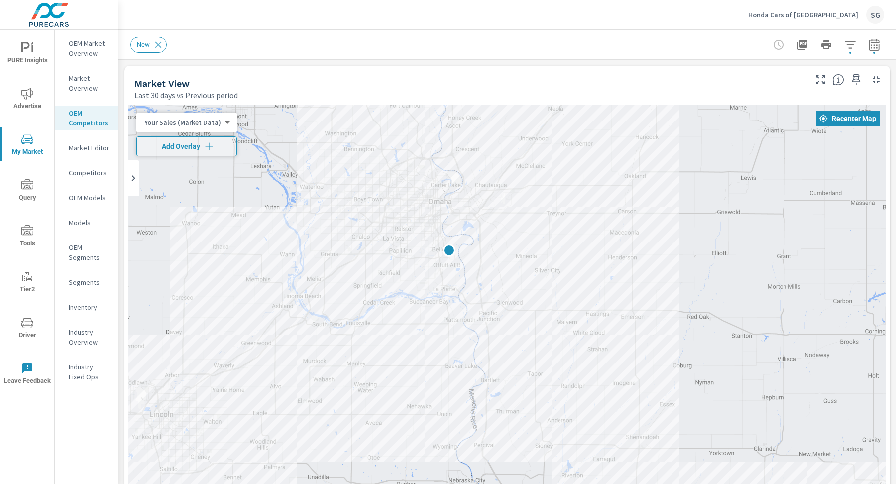
scroll to position [0, 0]
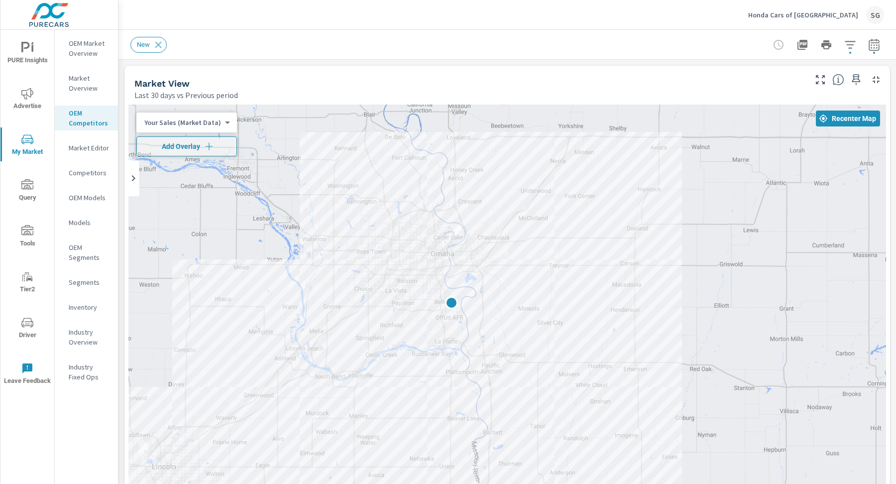
drag, startPoint x: 459, startPoint y: 195, endPoint x: 395, endPoint y: 110, distance: 106.5
click at [395, 110] on div at bounding box center [507, 382] width 758 height 554
click at [485, 56] on div "New" at bounding box center [507, 44] width 754 height 29
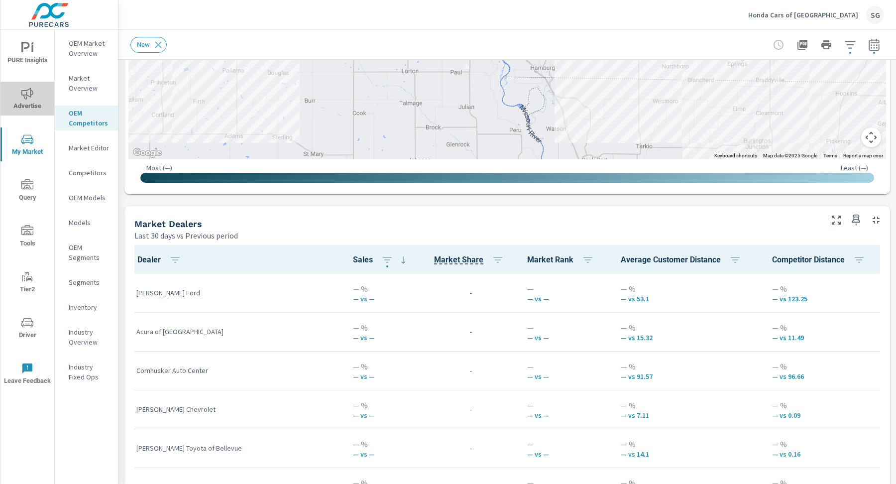
click at [21, 96] on span "Advertise" at bounding box center [27, 100] width 48 height 24
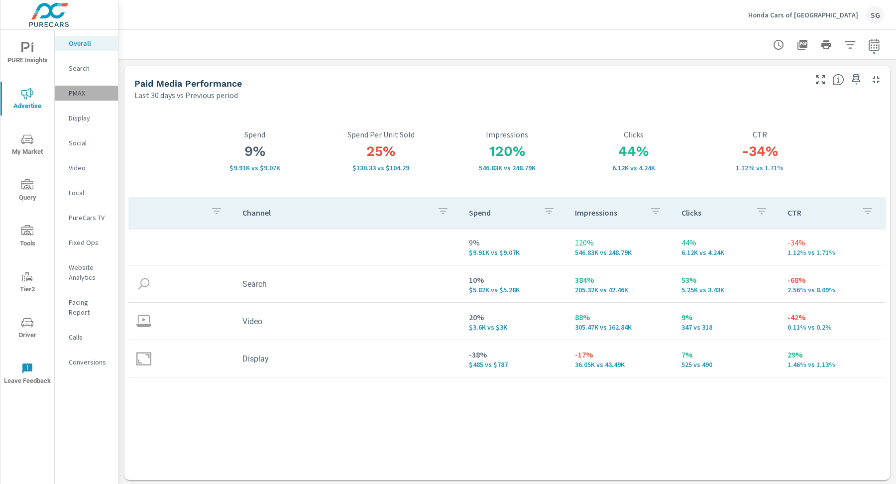
click at [78, 89] on p "PMAX" at bounding box center [89, 93] width 41 height 10
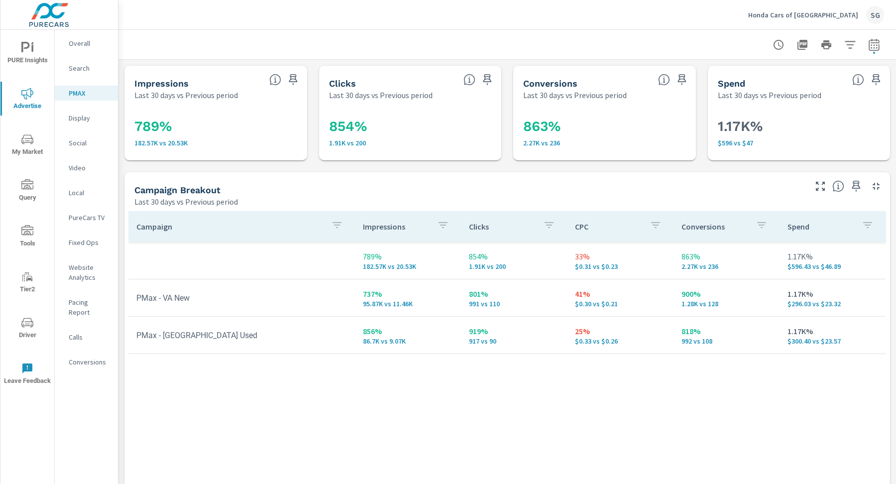
click at [72, 357] on p "Conversions" at bounding box center [89, 362] width 41 height 10
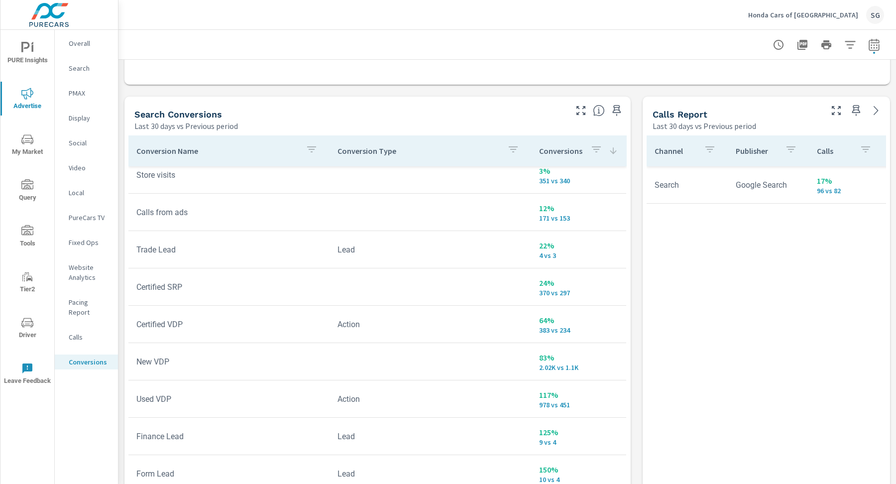
scroll to position [504, 0]
click at [65, 72] on div "Search" at bounding box center [86, 68] width 63 height 15
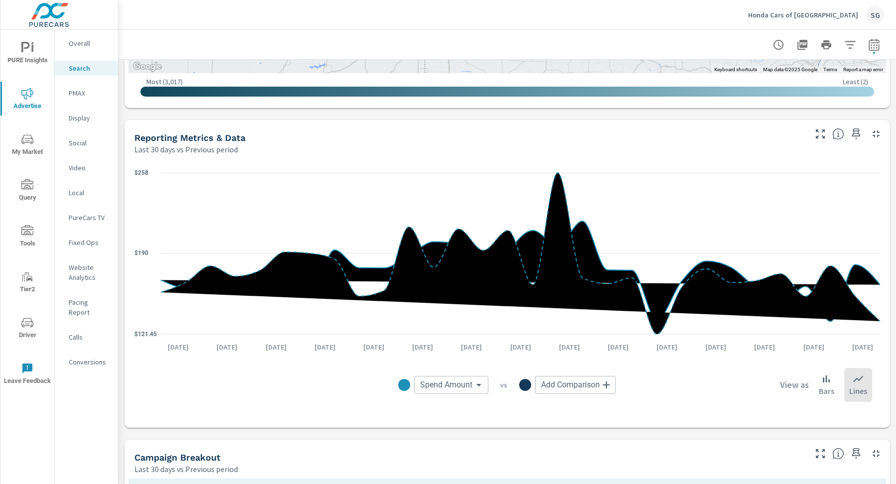
scroll to position [638, 0]
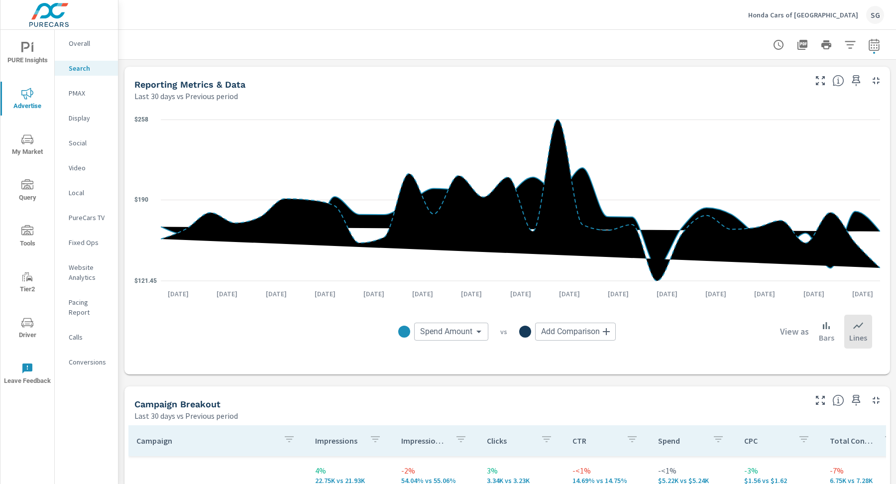
click at [164, 387] on div "Campaign Breakout Last 30 days vs Previous period" at bounding box center [467, 403] width 684 height 35
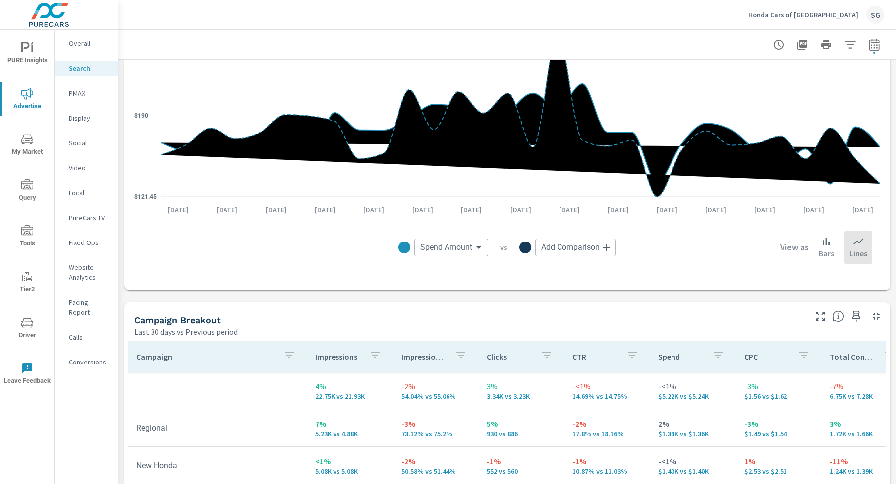
scroll to position [772, 0]
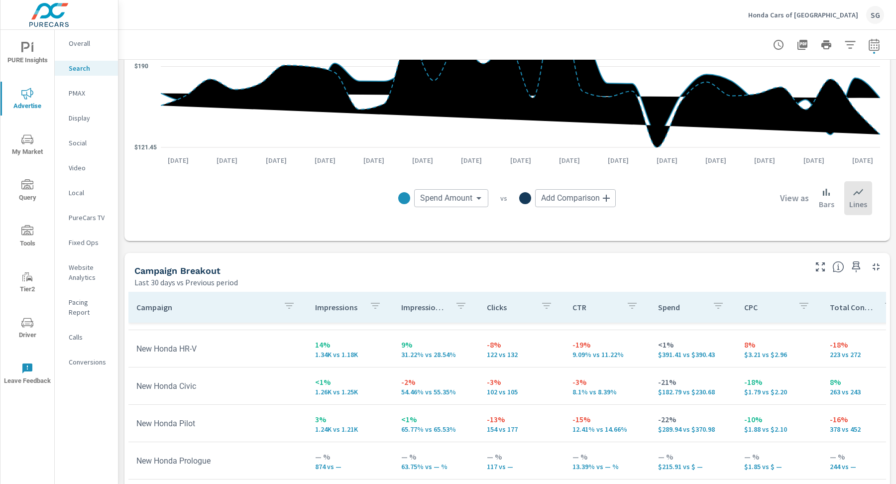
scroll to position [147, 0]
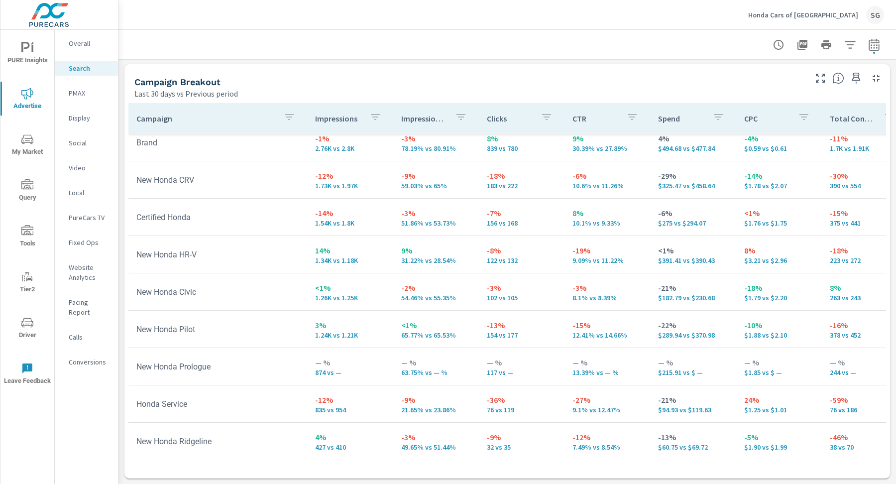
scroll to position [116, 0]
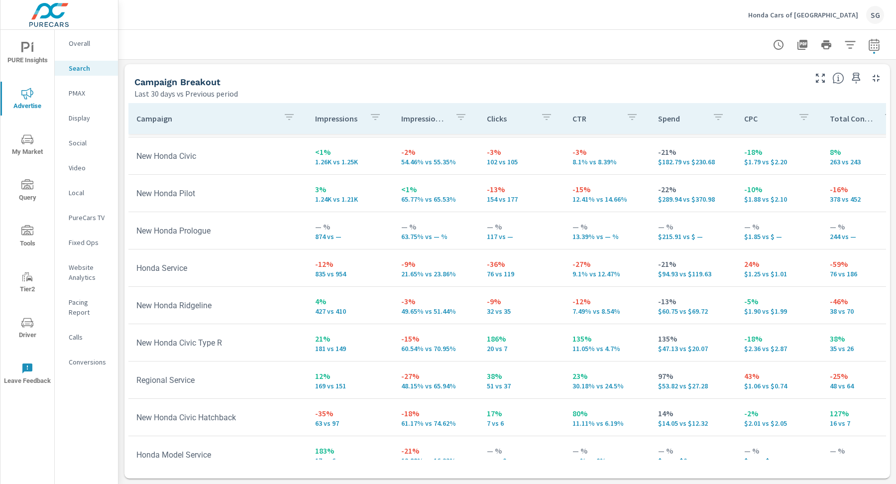
scroll to position [271, 0]
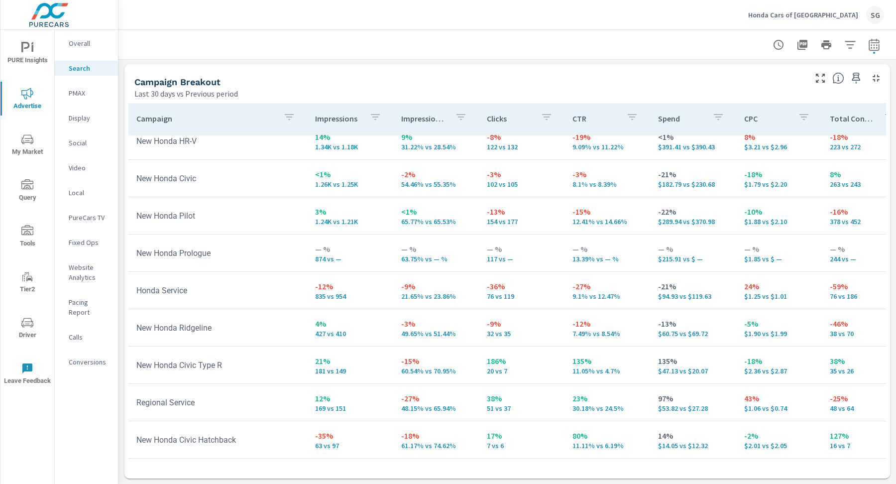
scroll to position [271, 0]
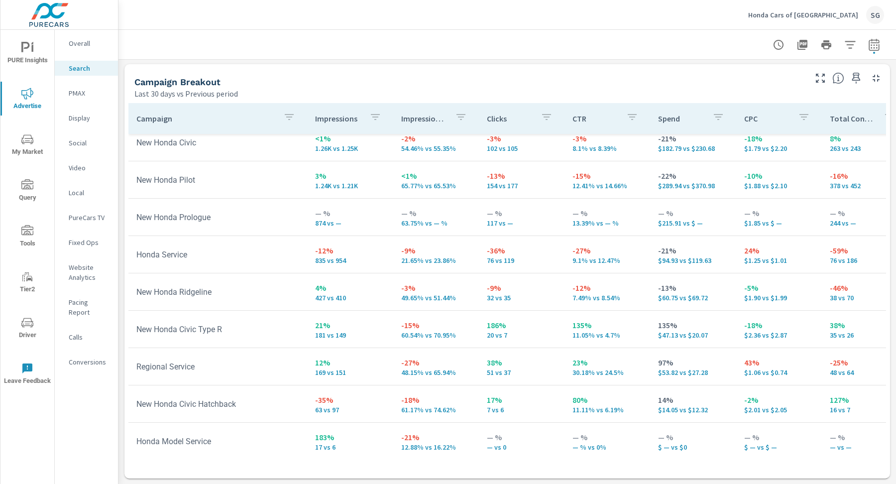
scroll to position [124, 0]
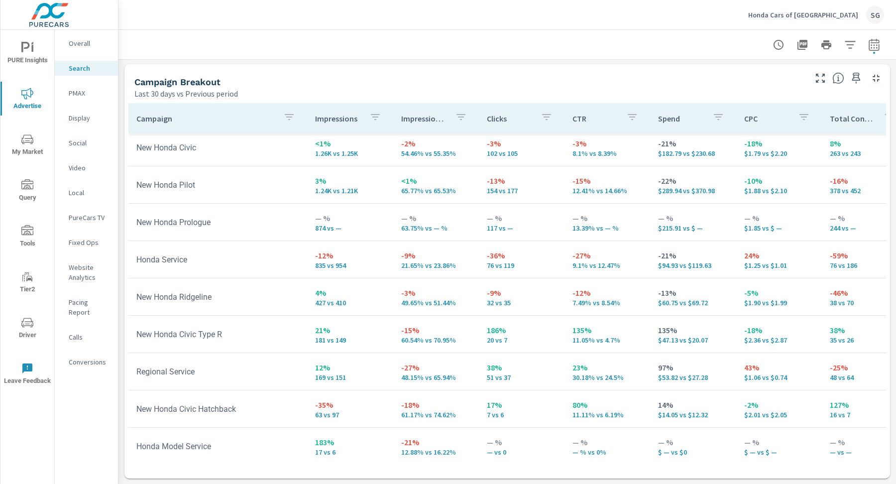
scroll to position [271, 0]
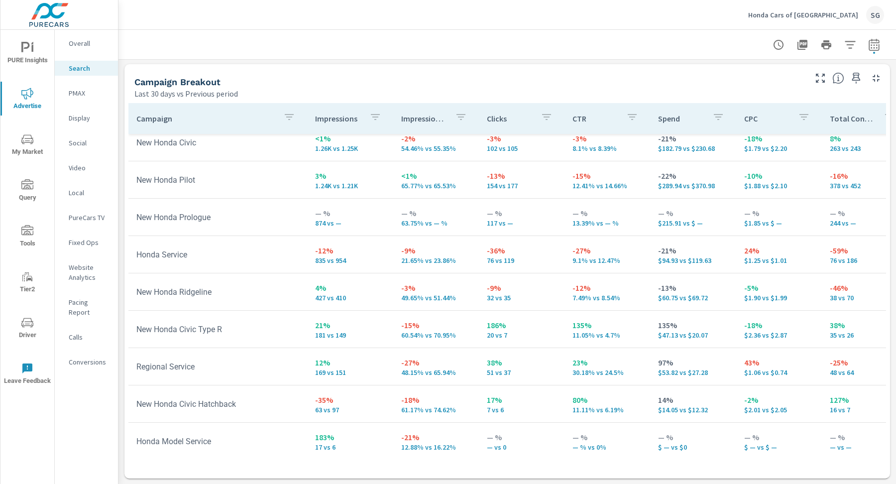
scroll to position [54, 0]
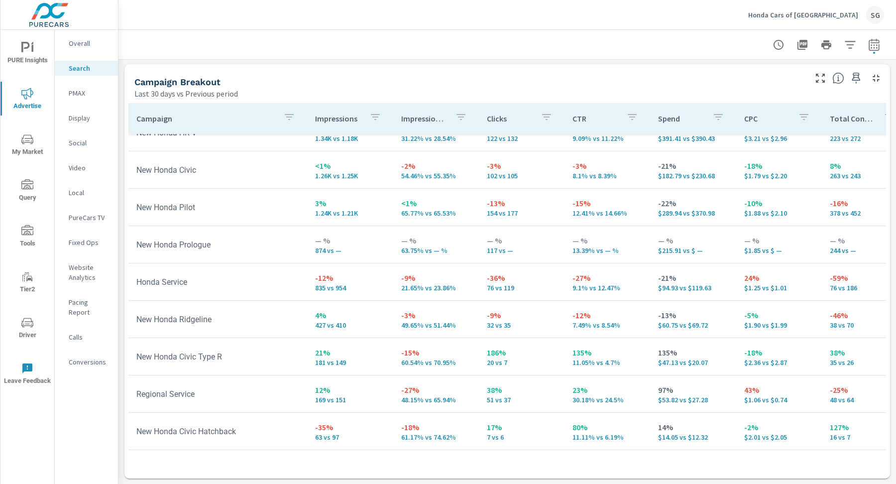
scroll to position [271, 0]
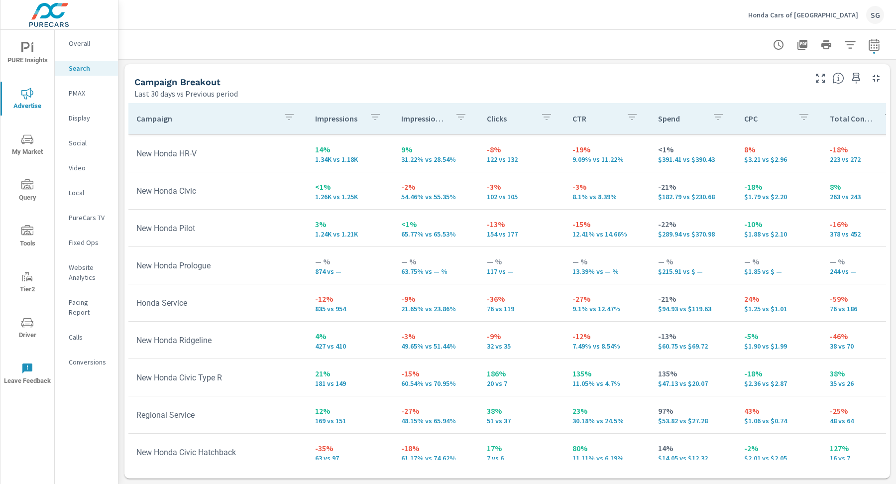
scroll to position [222, 0]
click at [286, 115] on icon "button" at bounding box center [289, 117] width 12 height 12
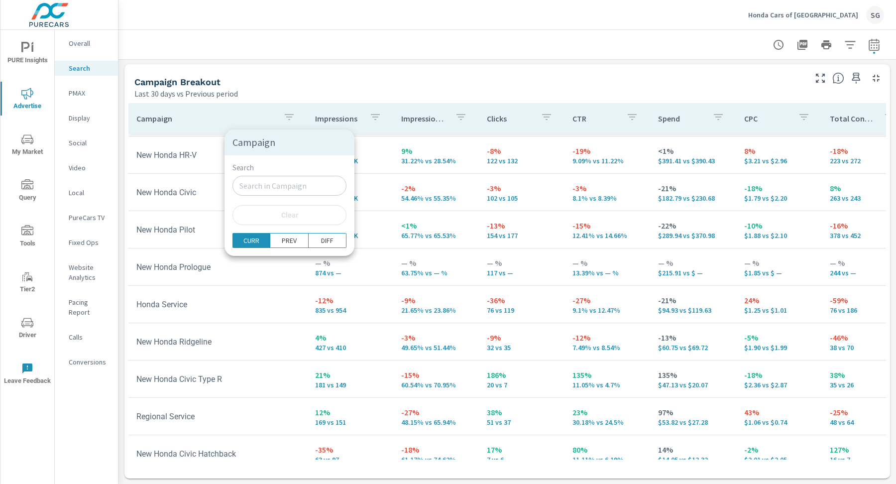
click at [257, 192] on input "Search" at bounding box center [290, 186] width 114 height 20
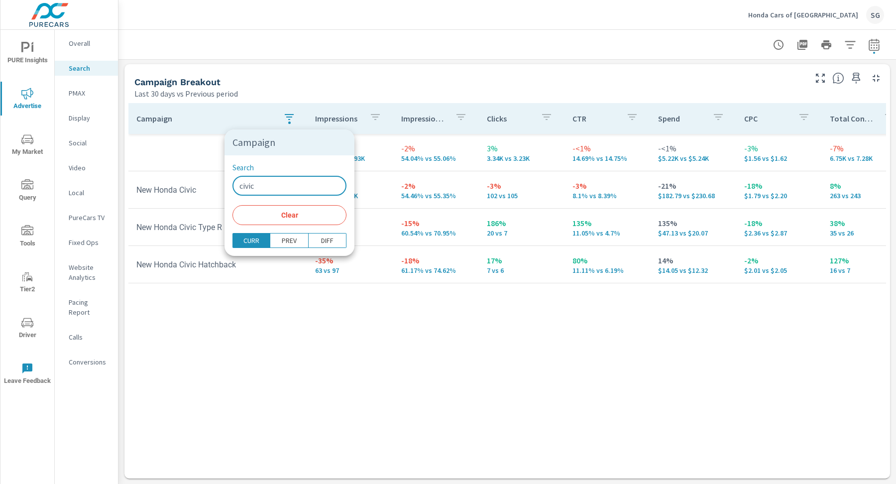
type input "civic"
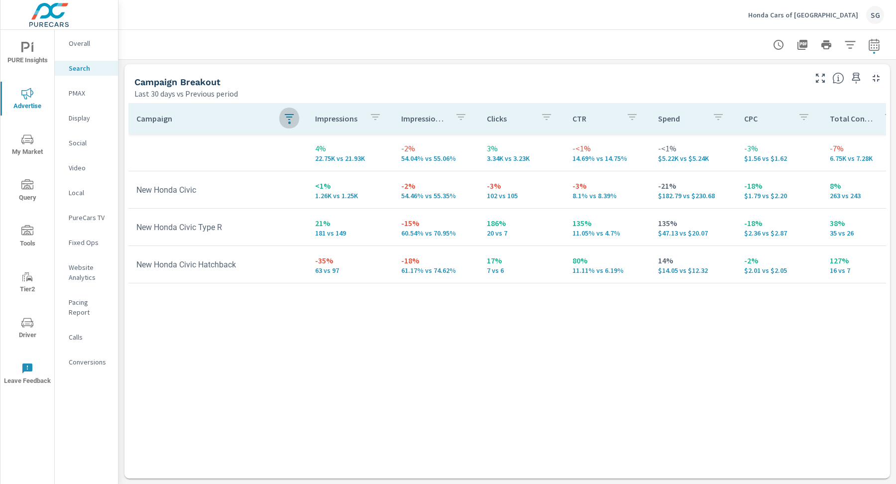
click at [286, 120] on icon "button" at bounding box center [289, 117] width 12 height 12
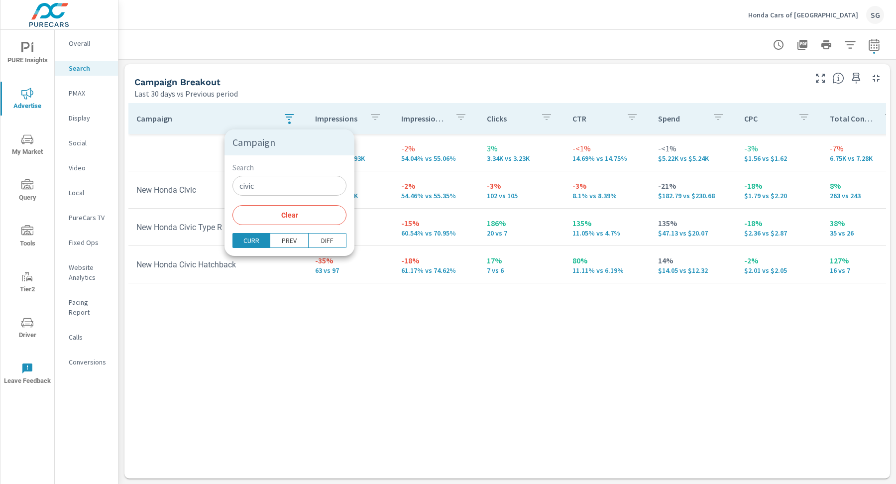
click at [262, 188] on input "civic" at bounding box center [290, 186] width 114 height 20
click at [268, 214] on span "Clear" at bounding box center [290, 215] width 102 height 9
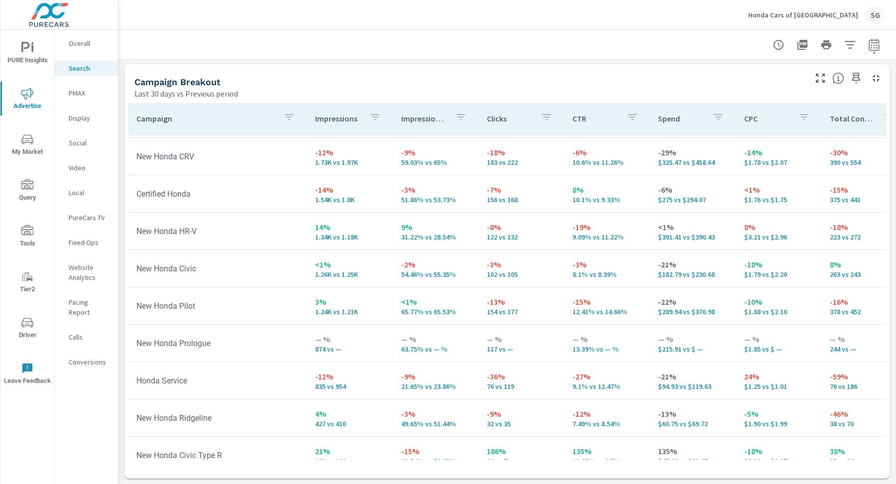
scroll to position [150, 0]
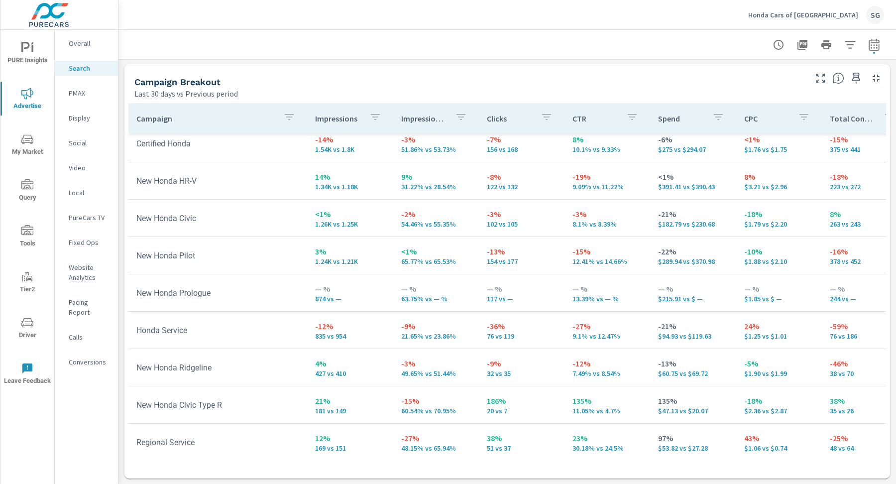
scroll to position [203, 0]
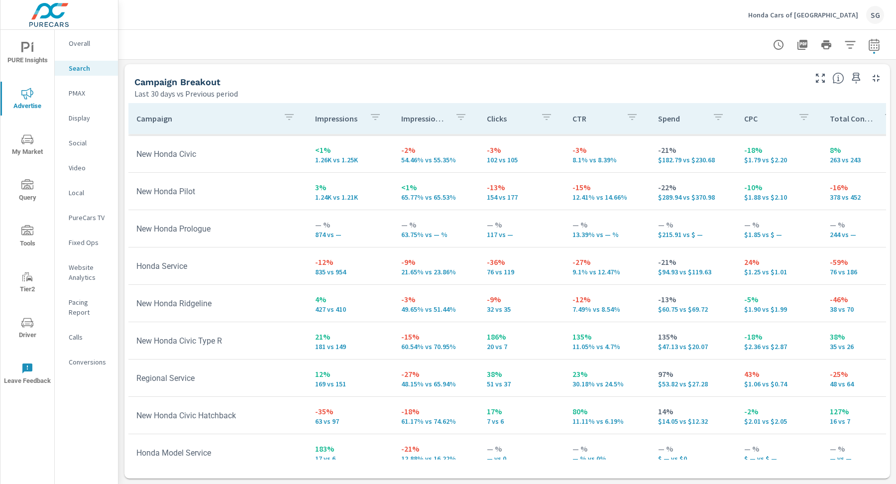
scroll to position [271, 0]
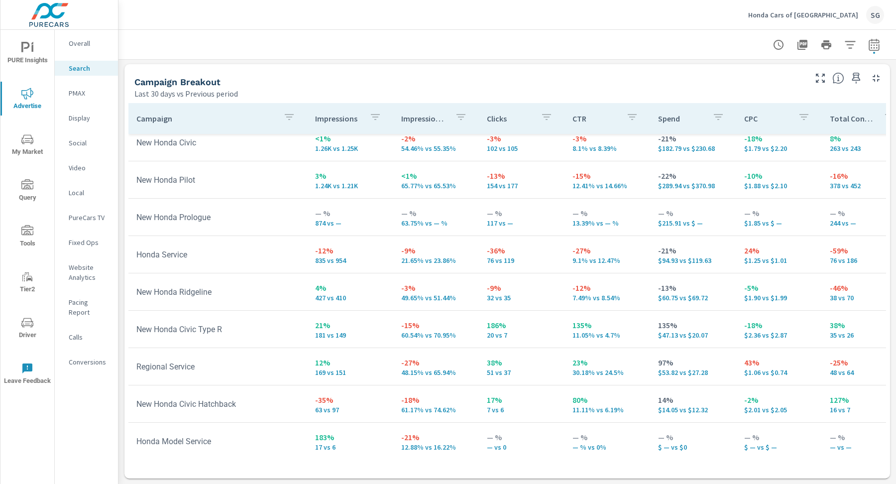
scroll to position [155, 0]
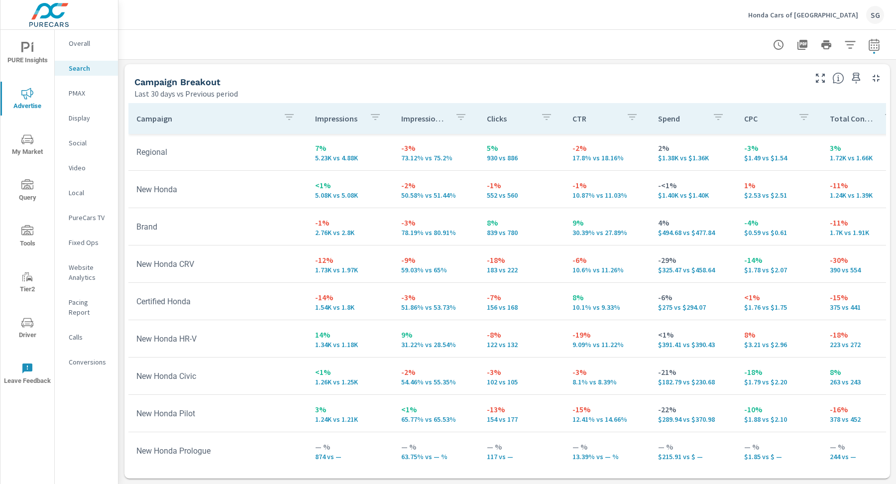
scroll to position [41, 0]
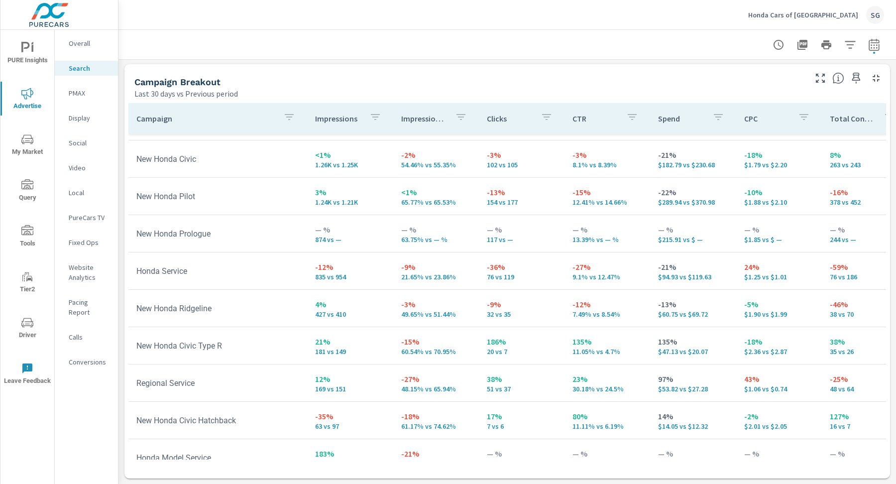
scroll to position [271, 0]
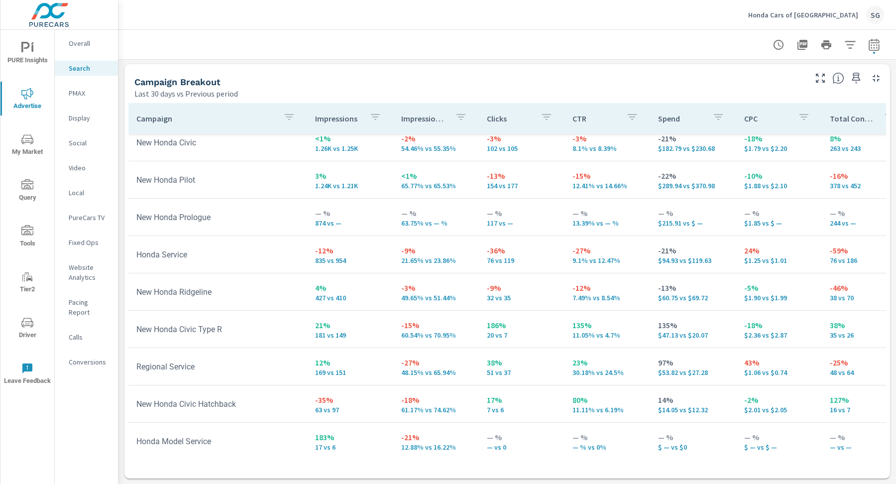
click at [85, 91] on p "PMAX" at bounding box center [89, 93] width 41 height 10
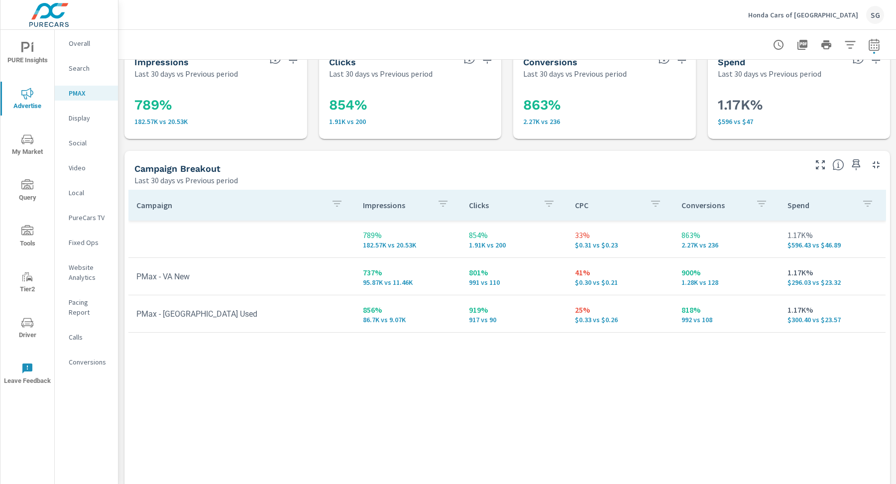
scroll to position [22, 0]
click at [81, 332] on p "Calls" at bounding box center [89, 337] width 41 height 10
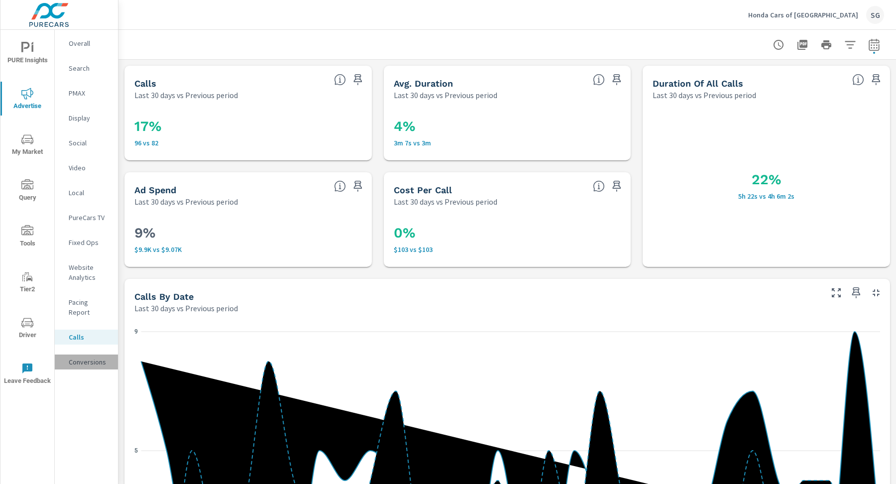
click at [95, 357] on p "Conversions" at bounding box center [89, 362] width 41 height 10
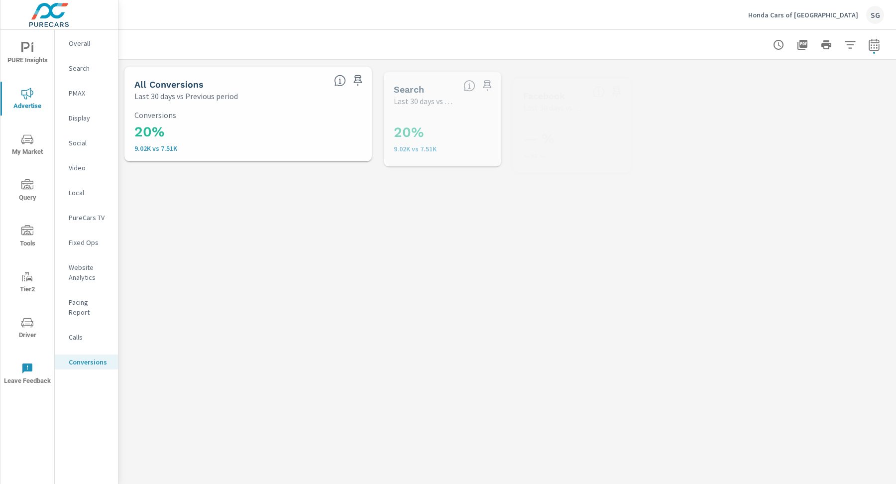
scroll to position [383, 0]
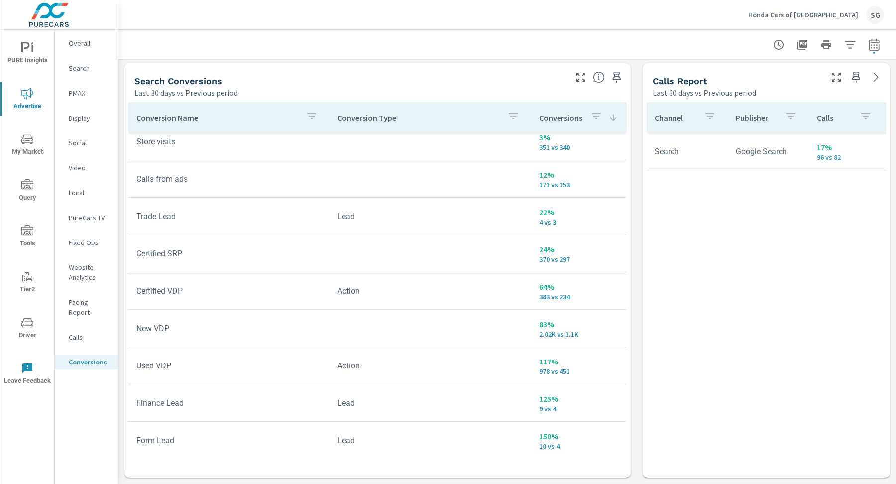
scroll to position [634, 0]
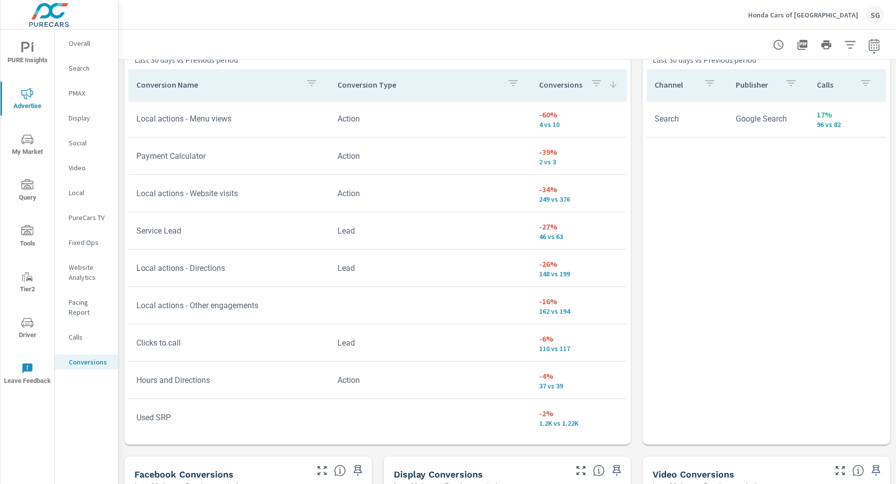
scroll to position [566, 0]
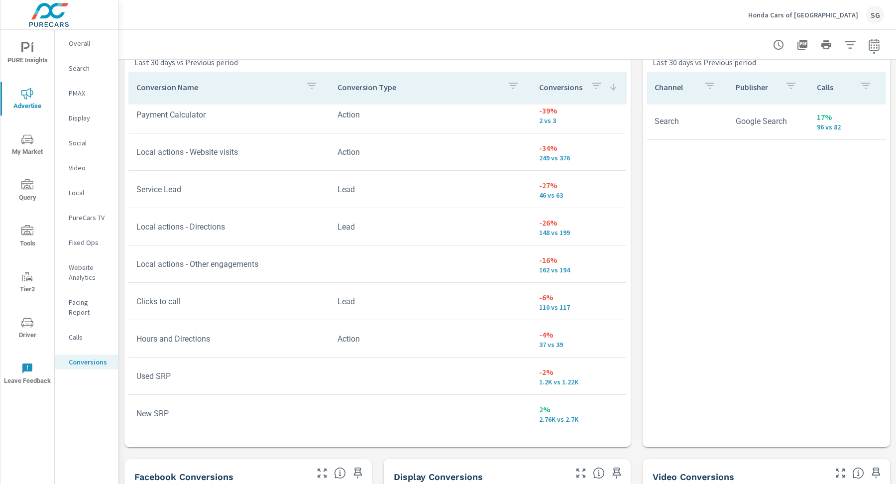
scroll to position [46, 0]
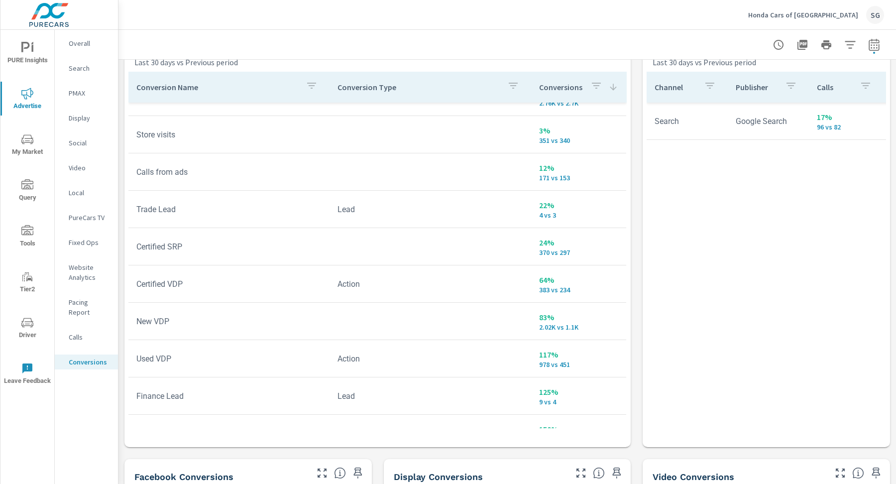
scroll to position [383, 0]
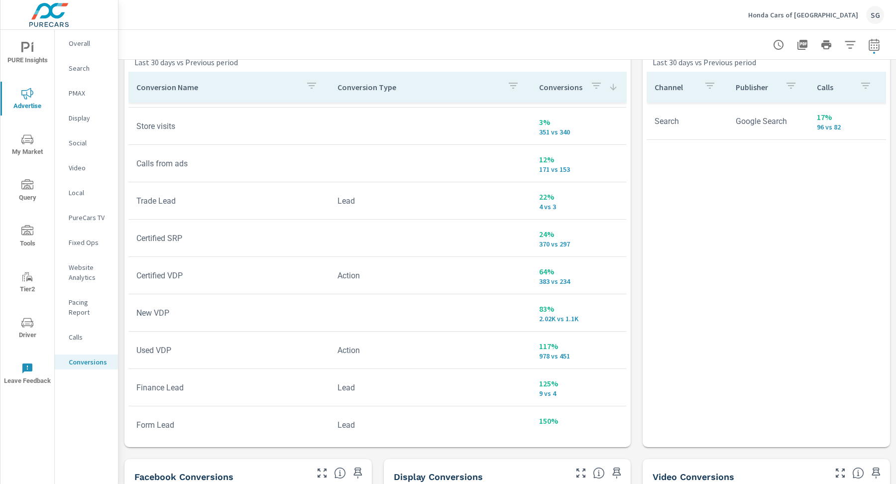
scroll to position [368, 0]
